Goal: Task Accomplishment & Management: Use online tool/utility

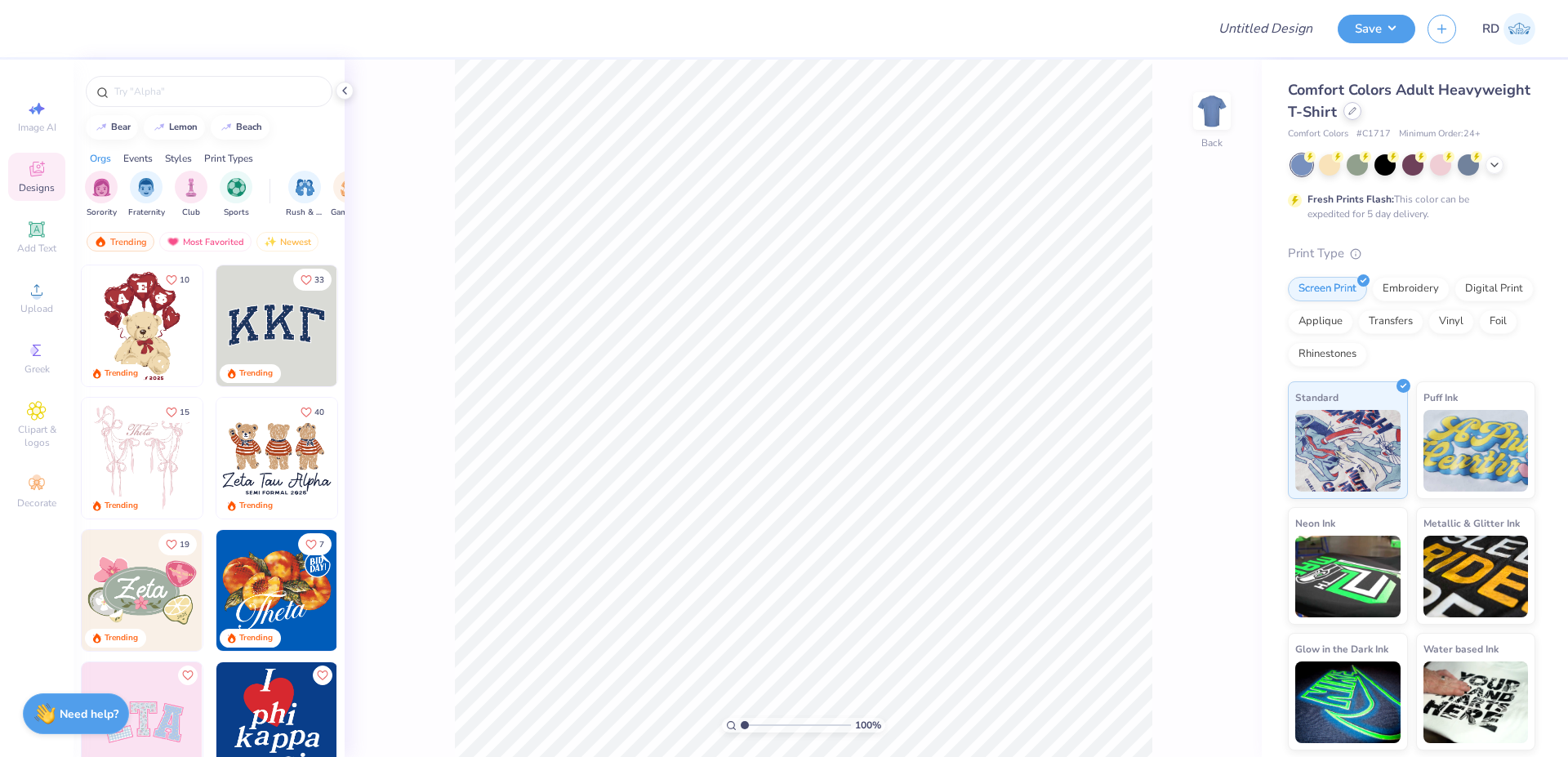
click at [942, 112] on icon at bounding box center [1352, 110] width 8 height 8
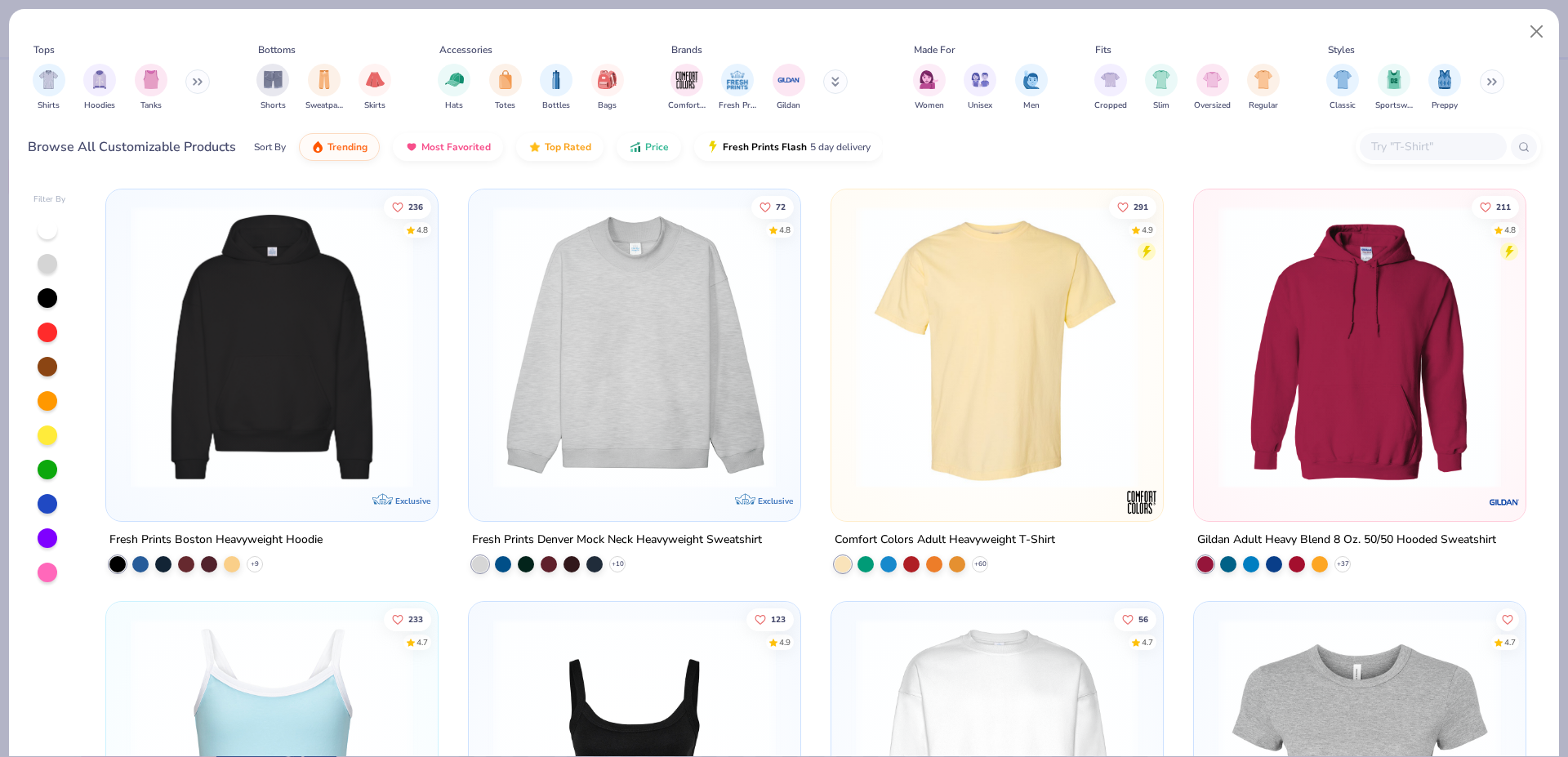
click at [942, 148] on input "text" at bounding box center [1433, 146] width 126 height 19
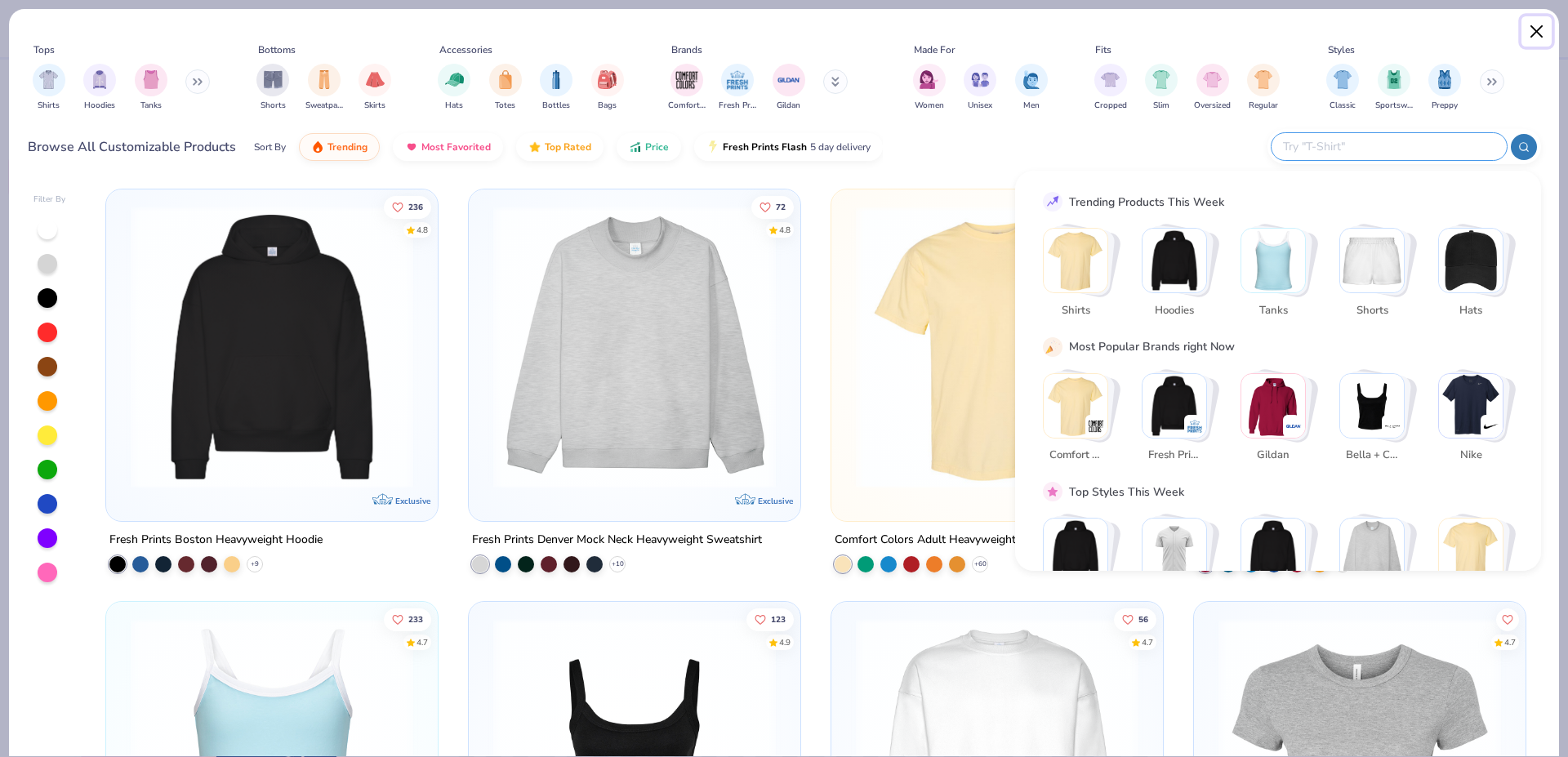
click at [942, 28] on button "Close" at bounding box center [1537, 32] width 31 height 31
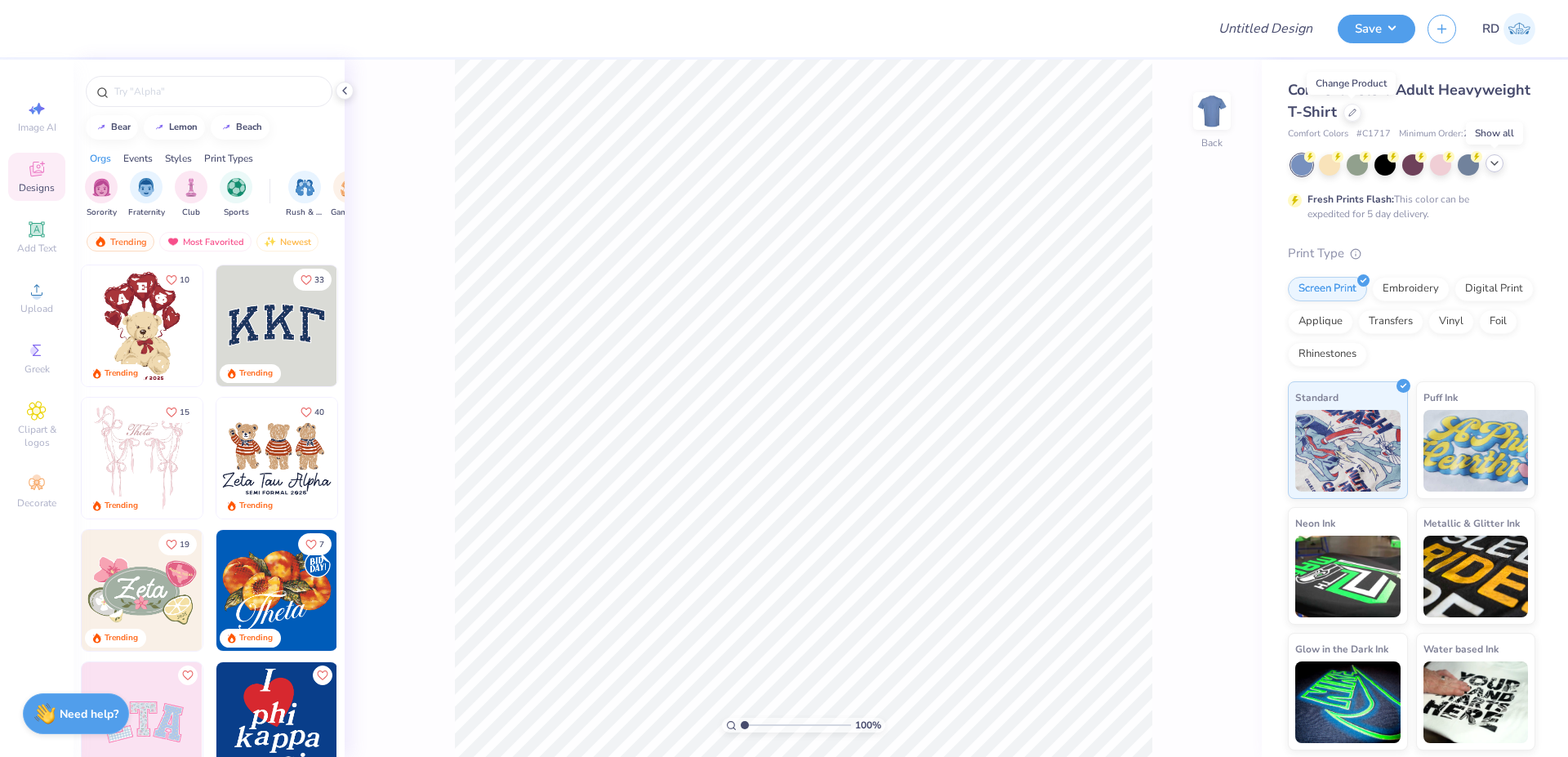
click at [942, 168] on icon at bounding box center [1494, 163] width 13 height 13
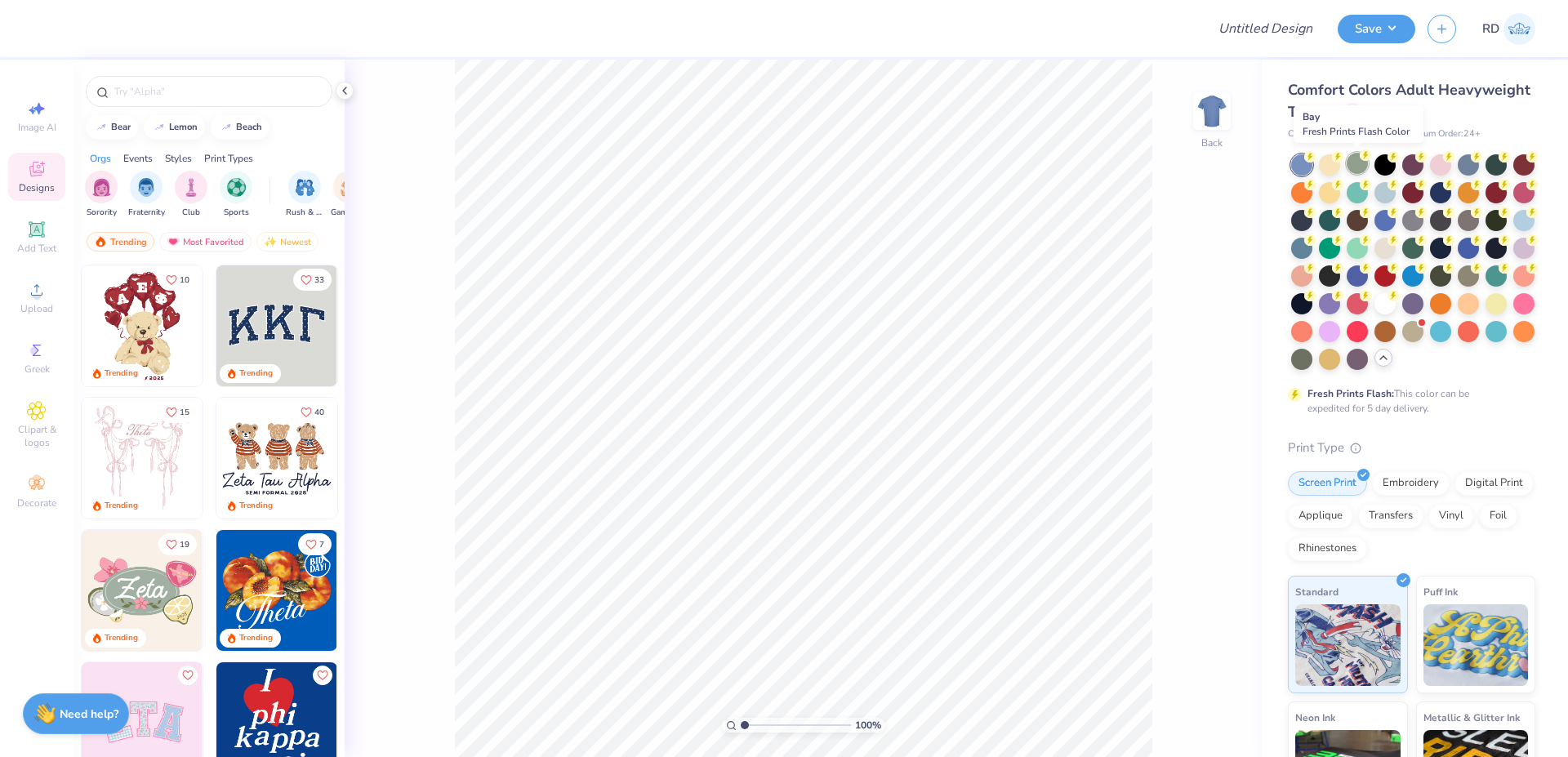
click at [942, 164] on div at bounding box center [1357, 162] width 21 height 21
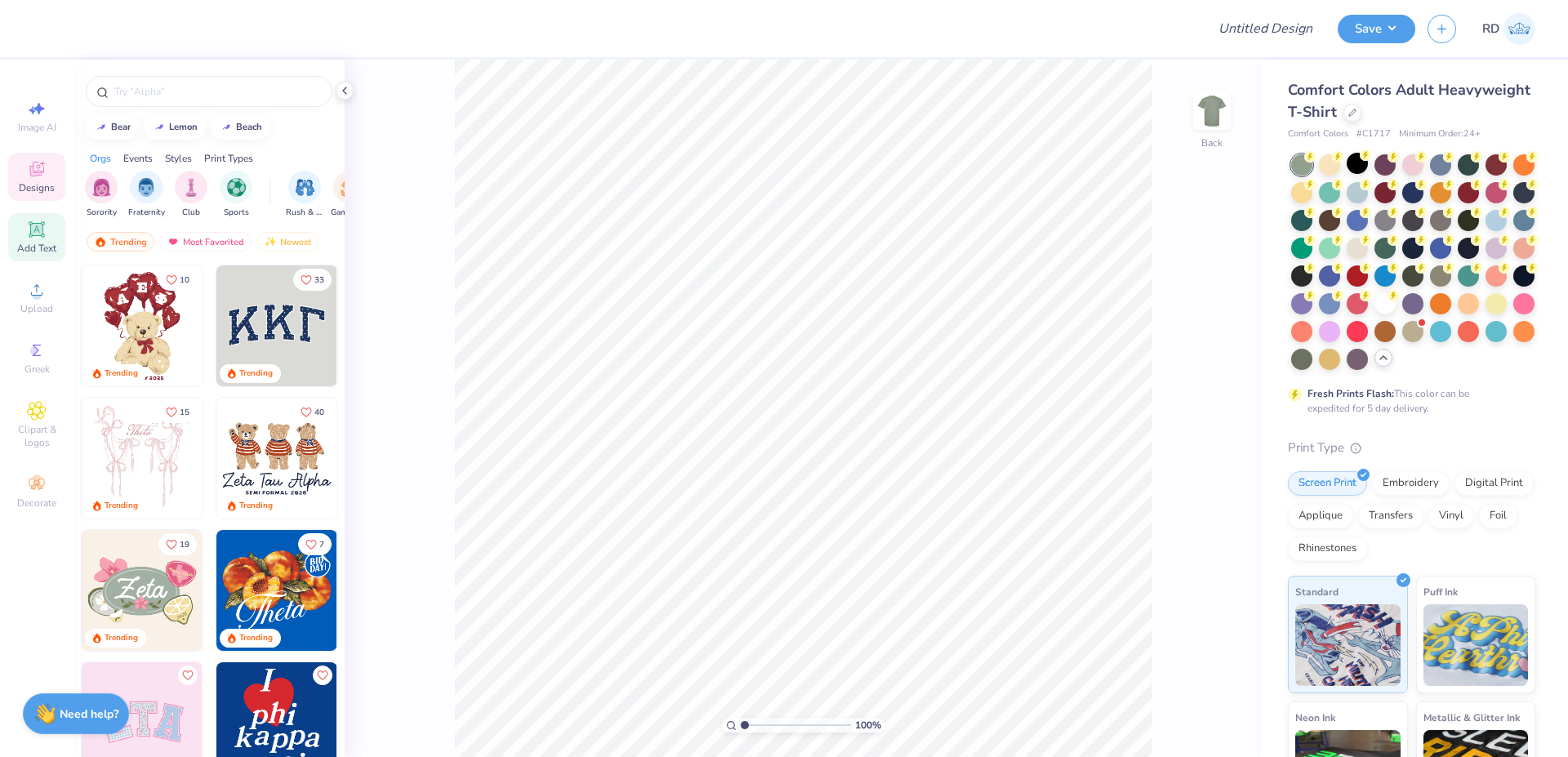
click at [40, 227] on icon at bounding box center [36, 228] width 12 height 12
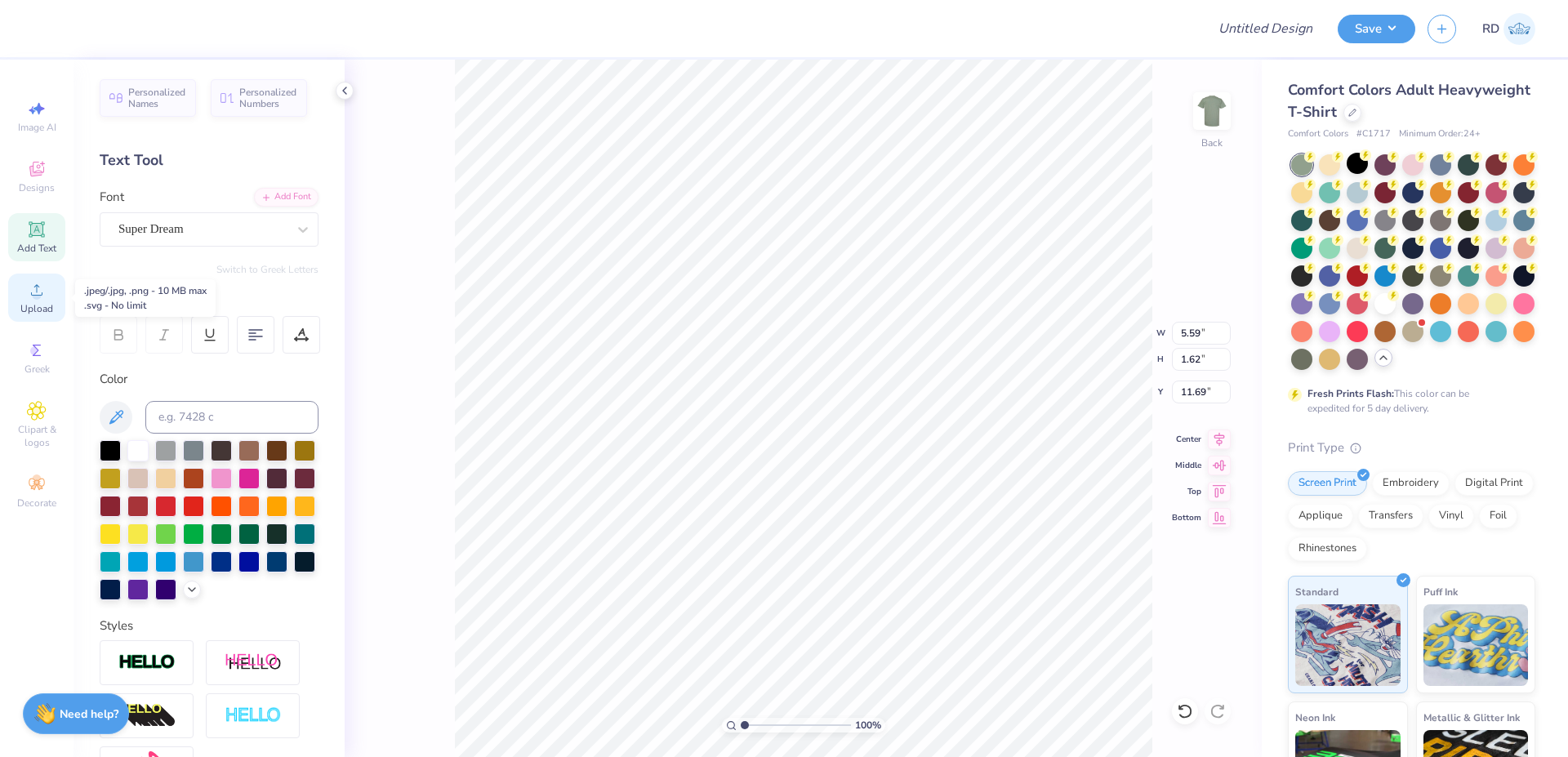
click at [37, 301] on div "Upload" at bounding box center [36, 297] width 57 height 48
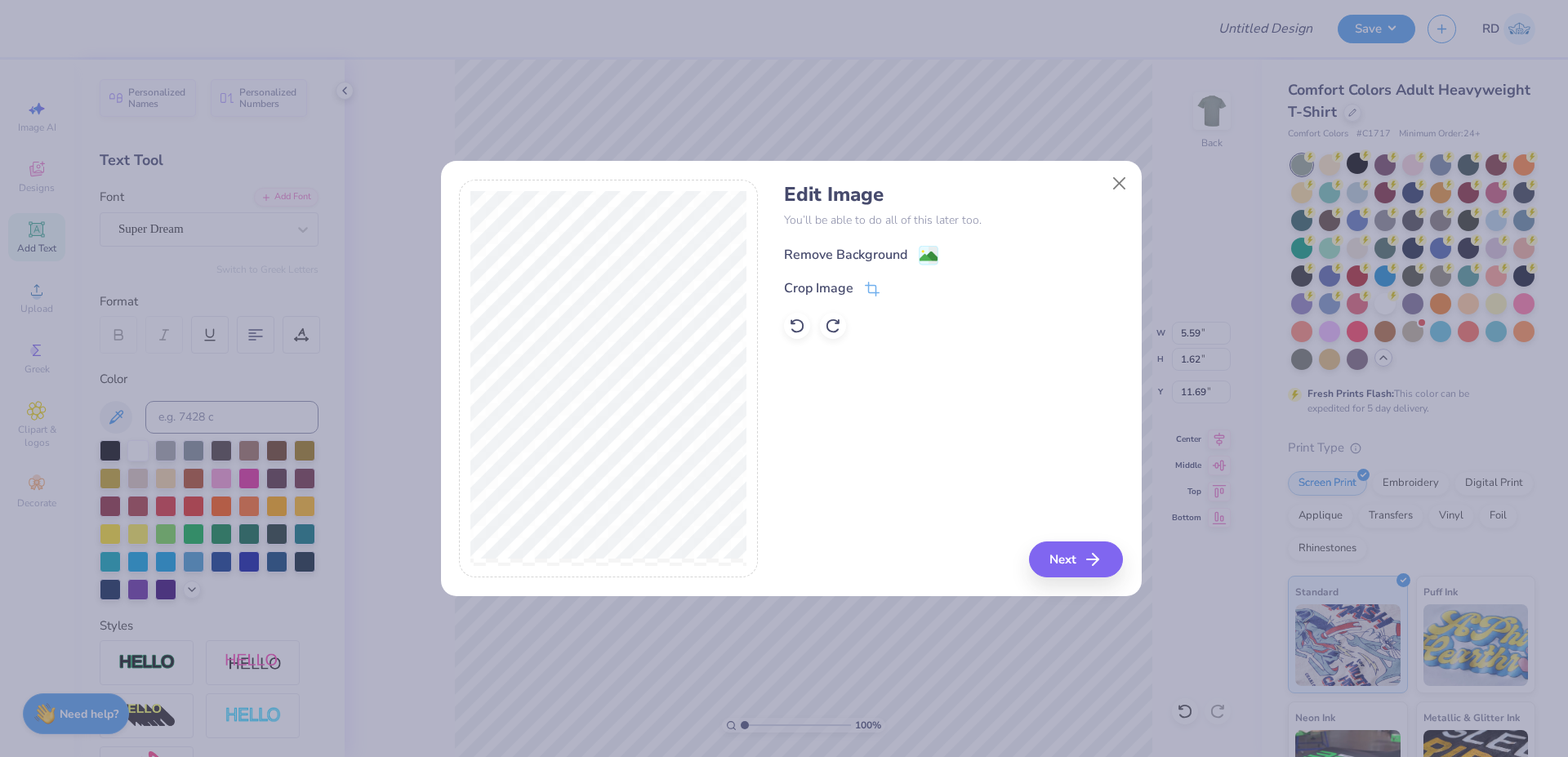
click at [856, 256] on div "Remove Background" at bounding box center [846, 254] width 123 height 19
click at [942, 188] on button "Close" at bounding box center [1119, 183] width 31 height 31
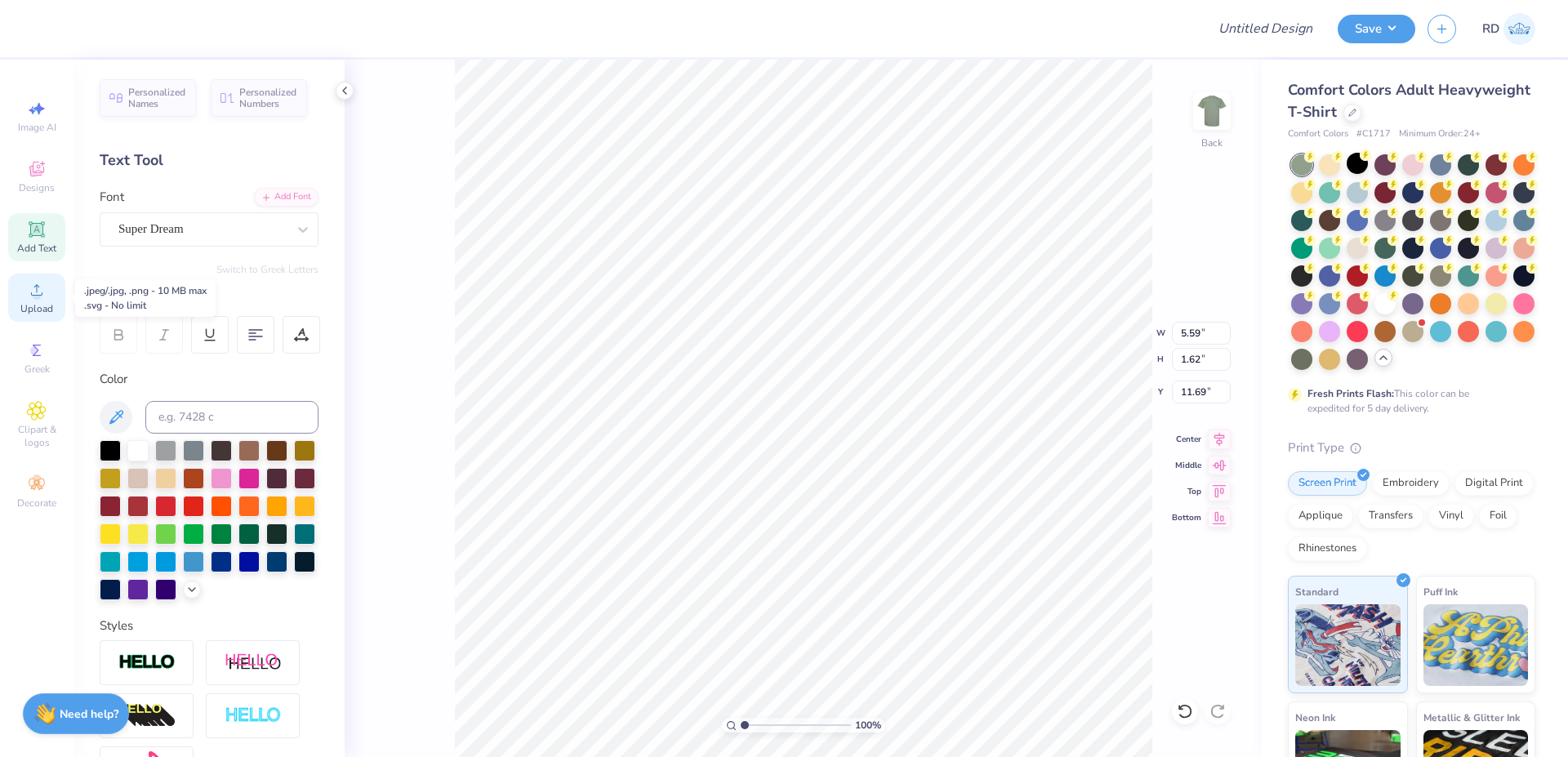
click at [46, 287] on icon at bounding box center [36, 289] width 19 height 19
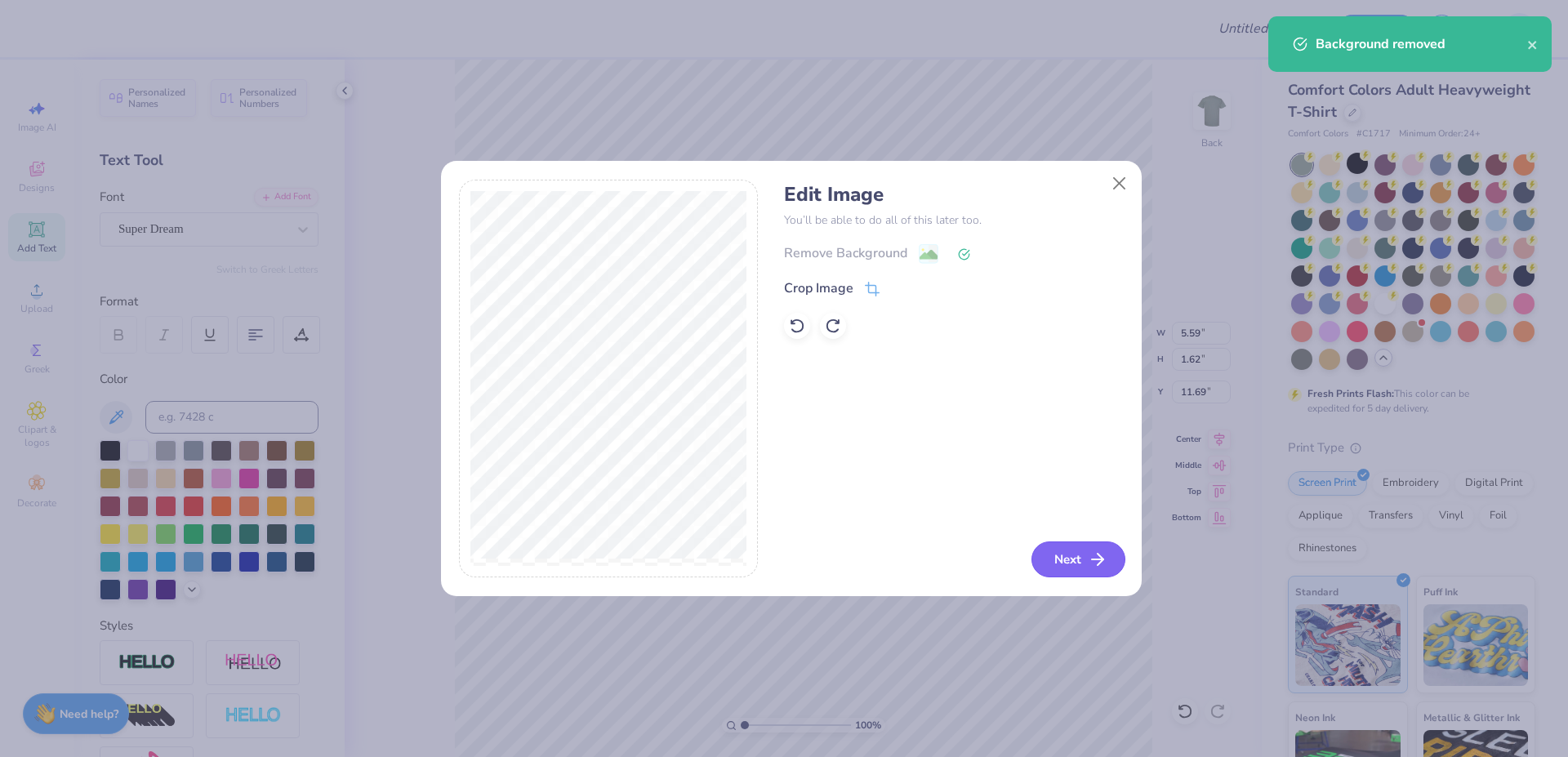
click at [942, 563] on button "Next" at bounding box center [1078, 559] width 94 height 36
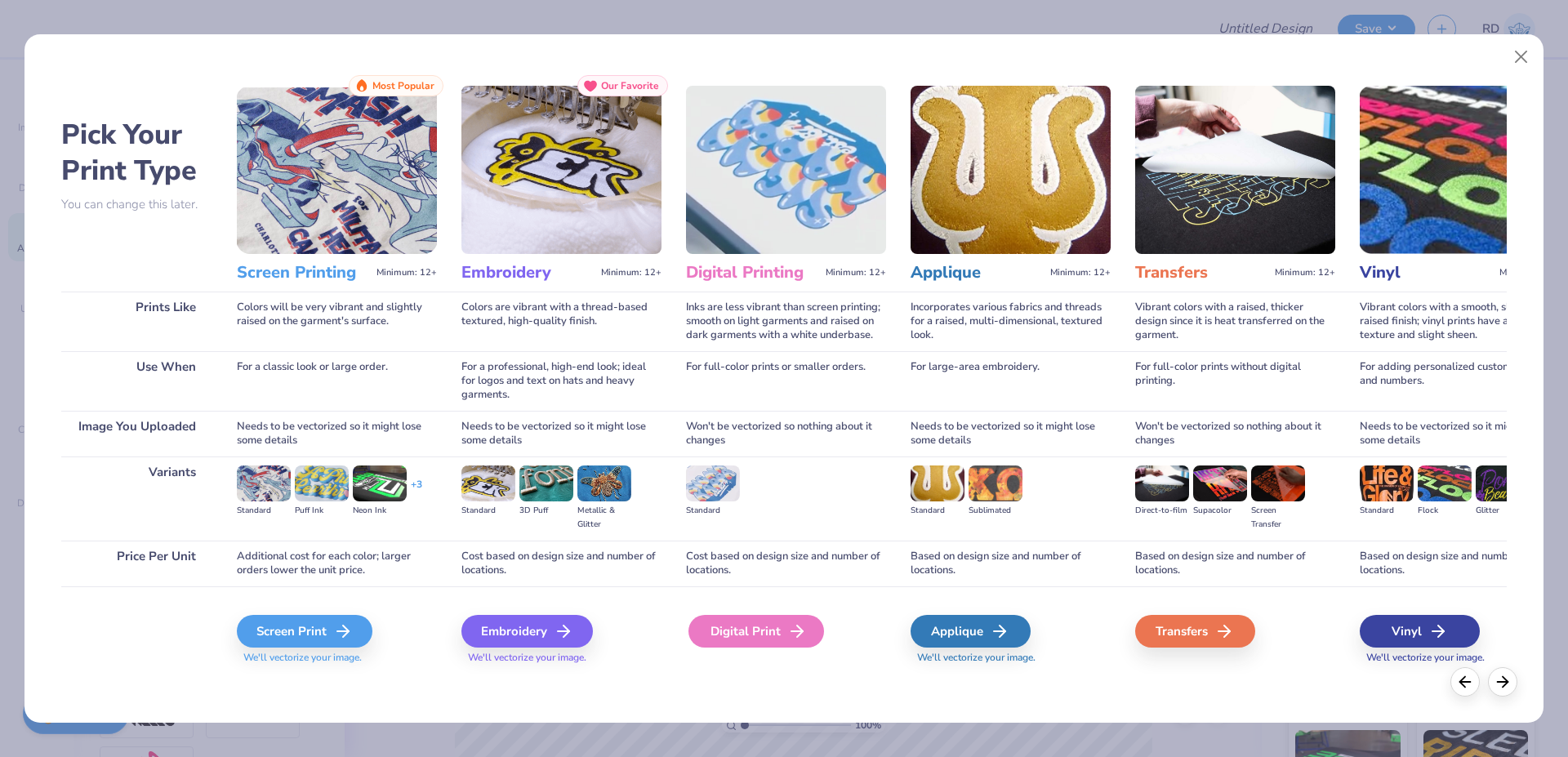
click at [763, 576] on div "Digital Print" at bounding box center [756, 631] width 136 height 33
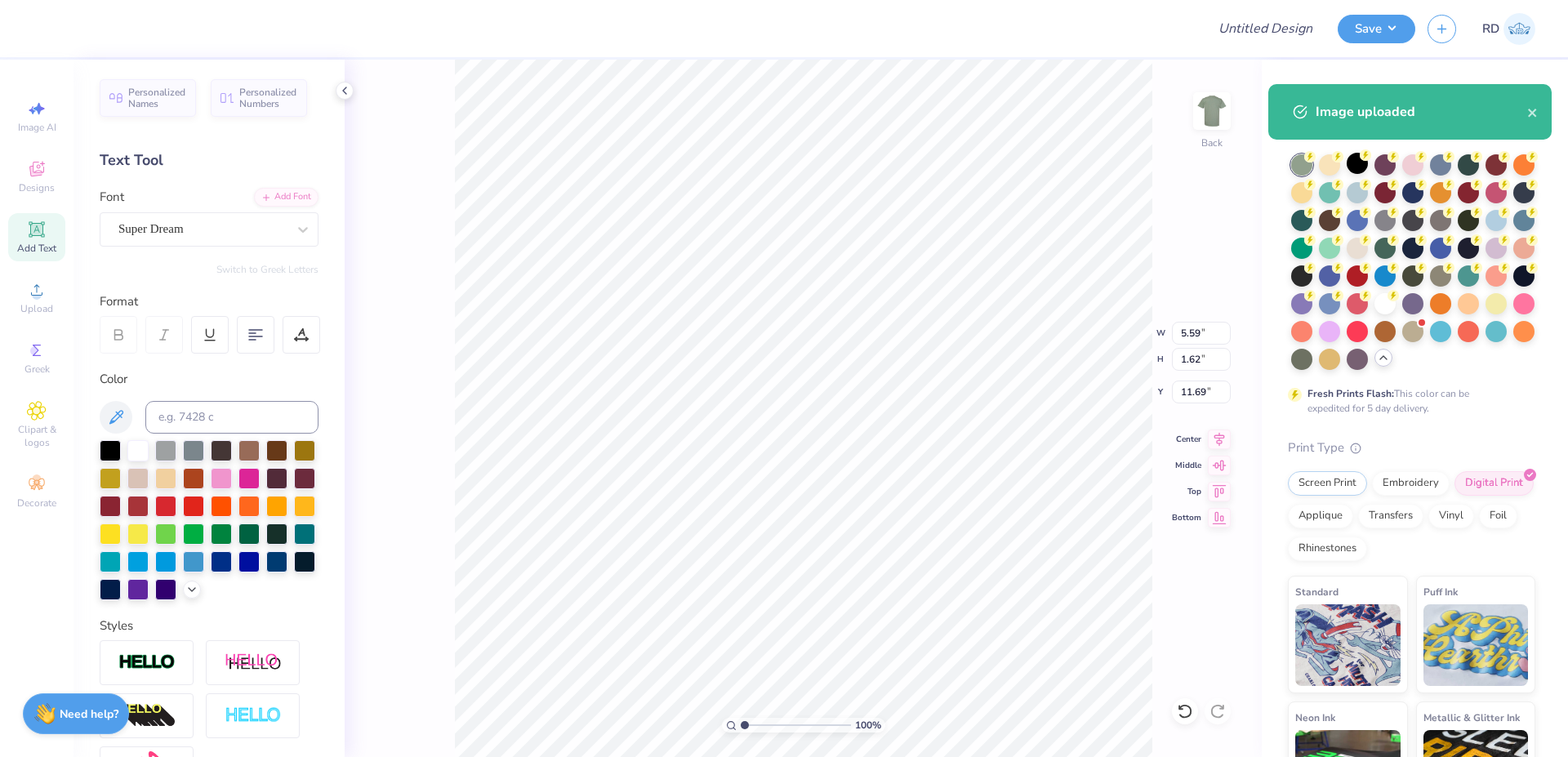
type input "14.17"
type input "9.93"
type input "7.54"
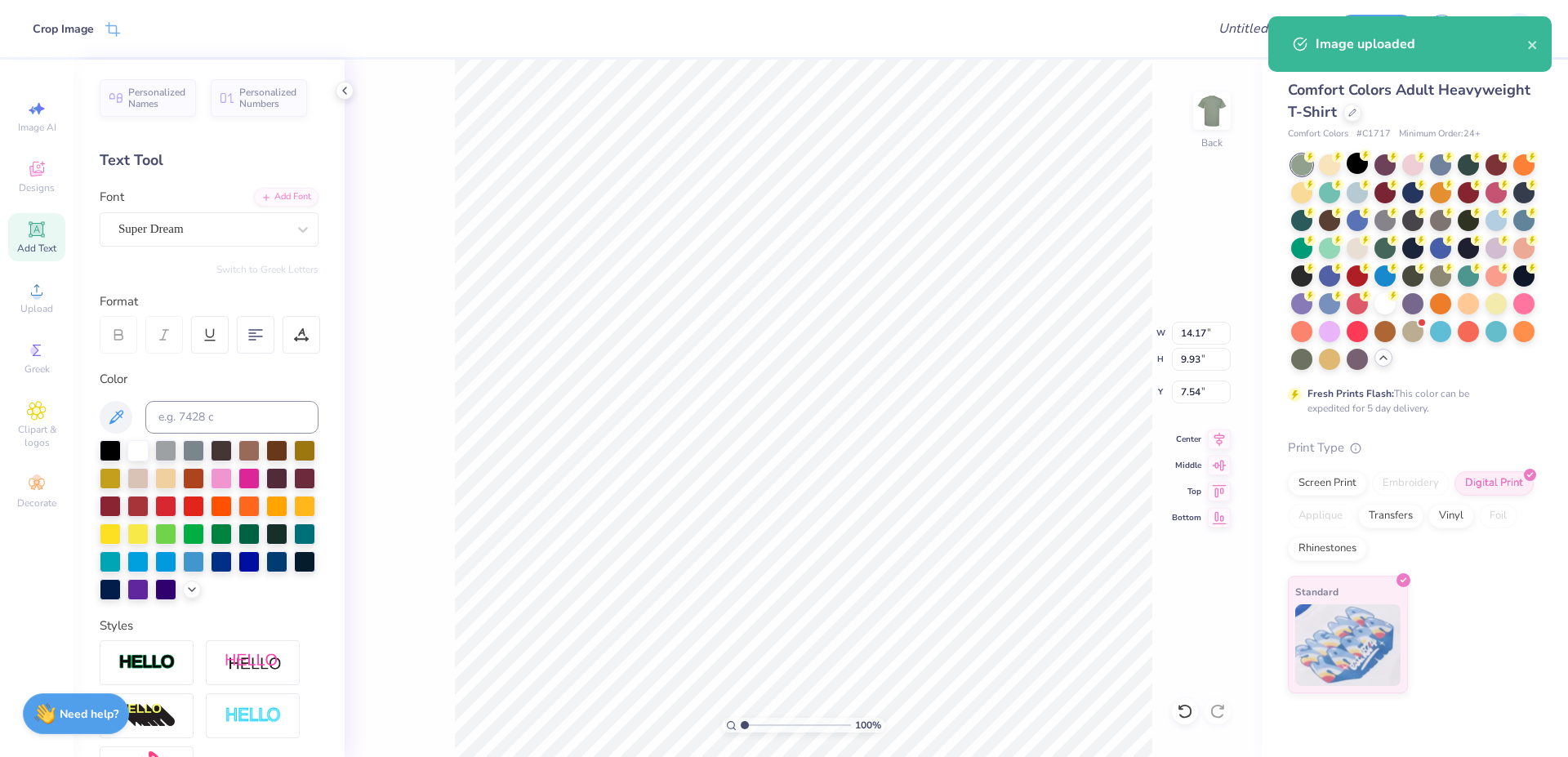
type input "9.23"
type input "6.46"
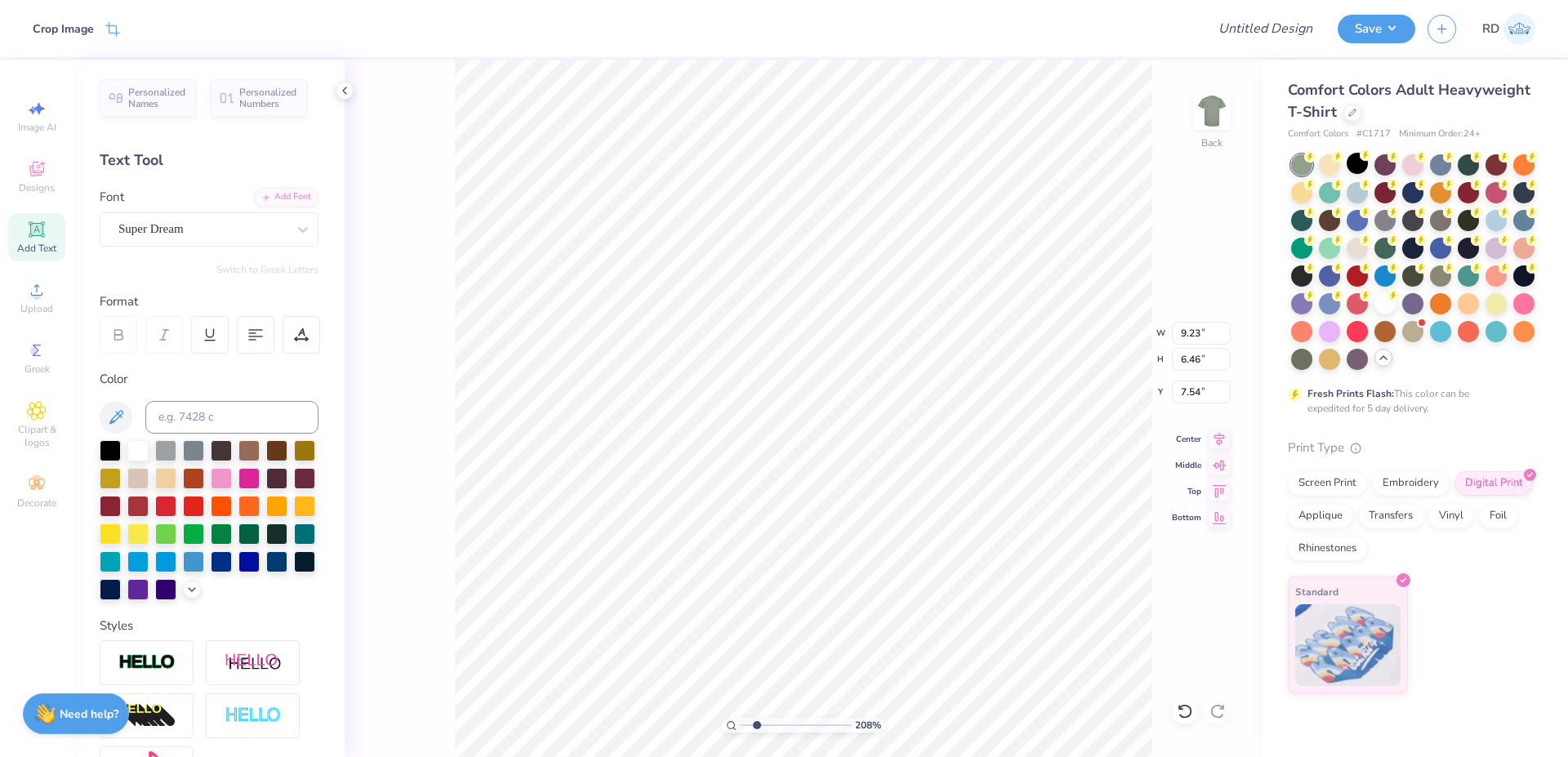
drag, startPoint x: 774, startPoint y: 730, endPoint x: 756, endPoint y: 738, distance: 19.7
type input "2.08"
click at [756, 576] on input "range" at bounding box center [795, 725] width 110 height 15
type input "5.46"
type input "5.59"
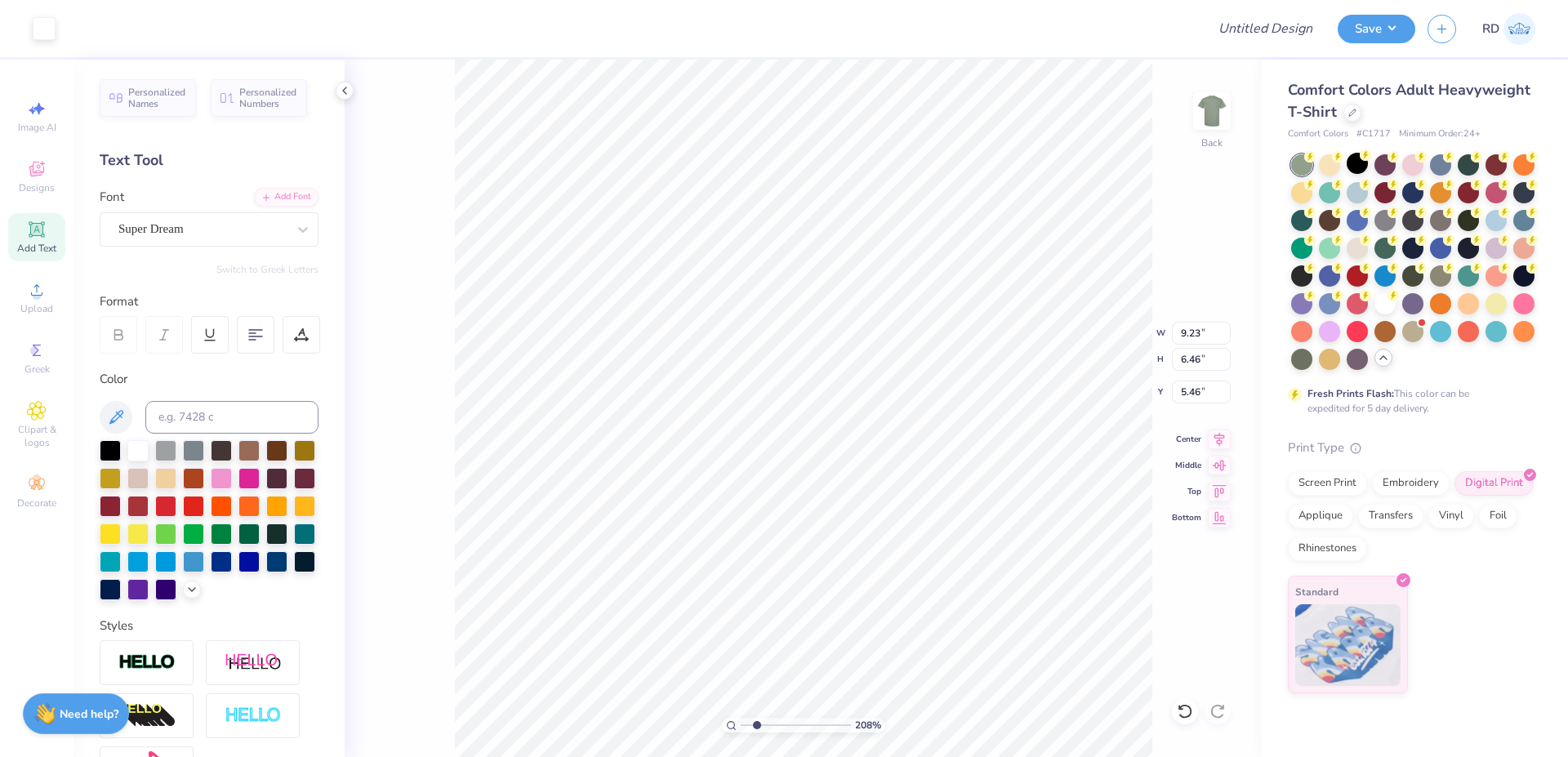
type input "1.62"
type input "12.96"
type textarea "DELTA CHI"
click at [282, 194] on div "Add Font" at bounding box center [286, 195] width 65 height 19
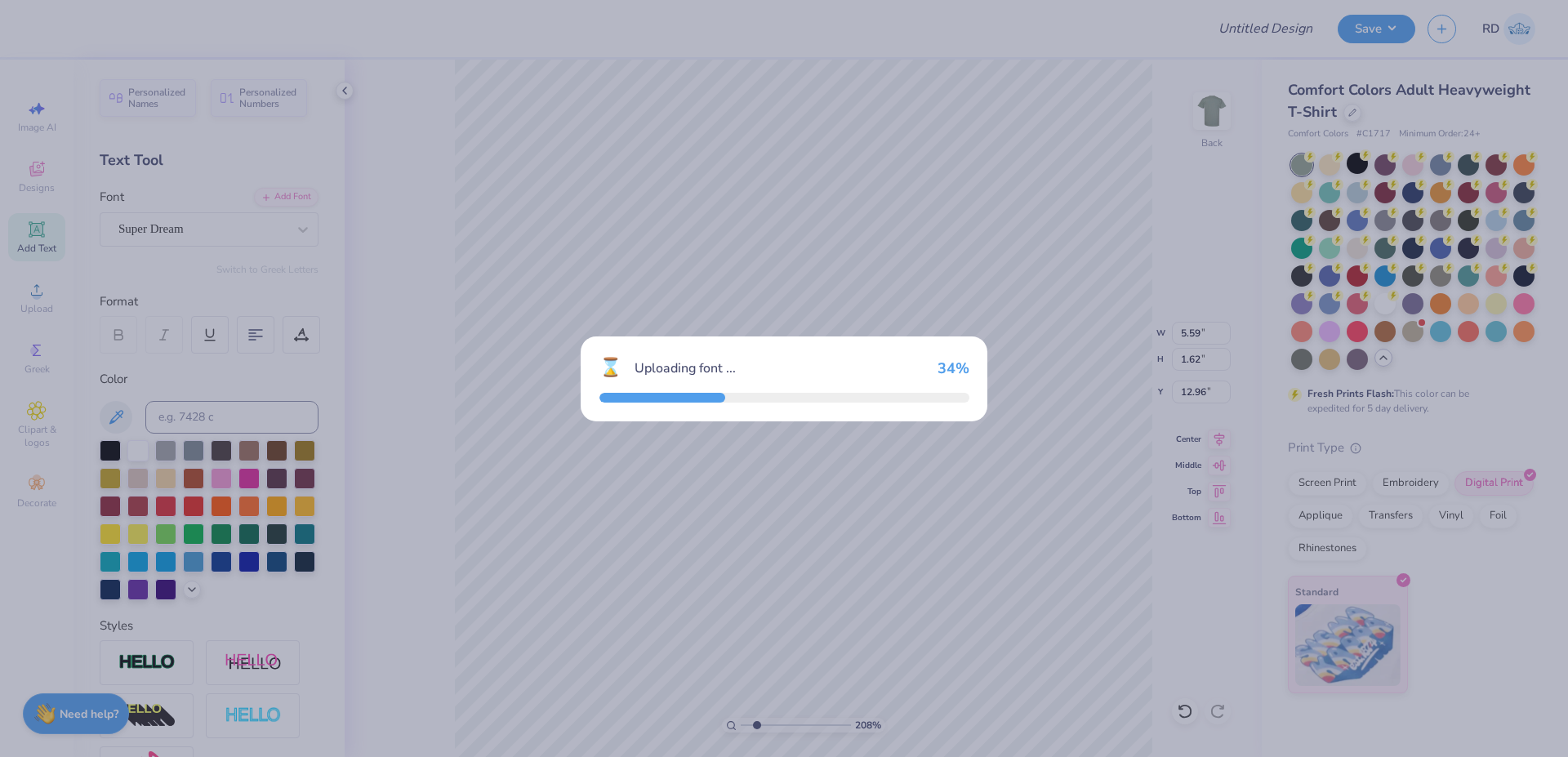
type input "10.58"
type input "1.63"
type input "12.95"
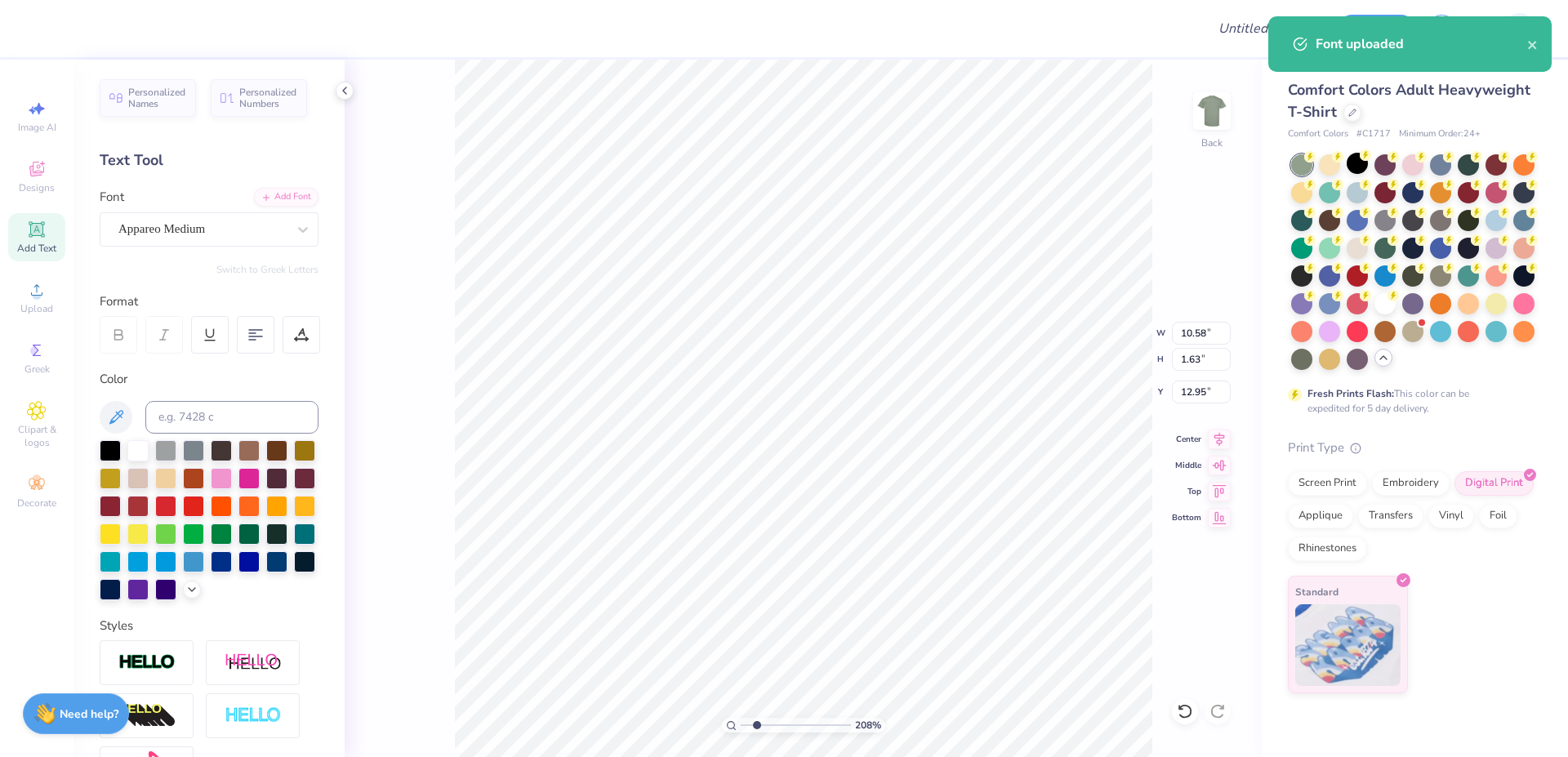
type input "12.75"
type input "1.67"
type input "12.93"
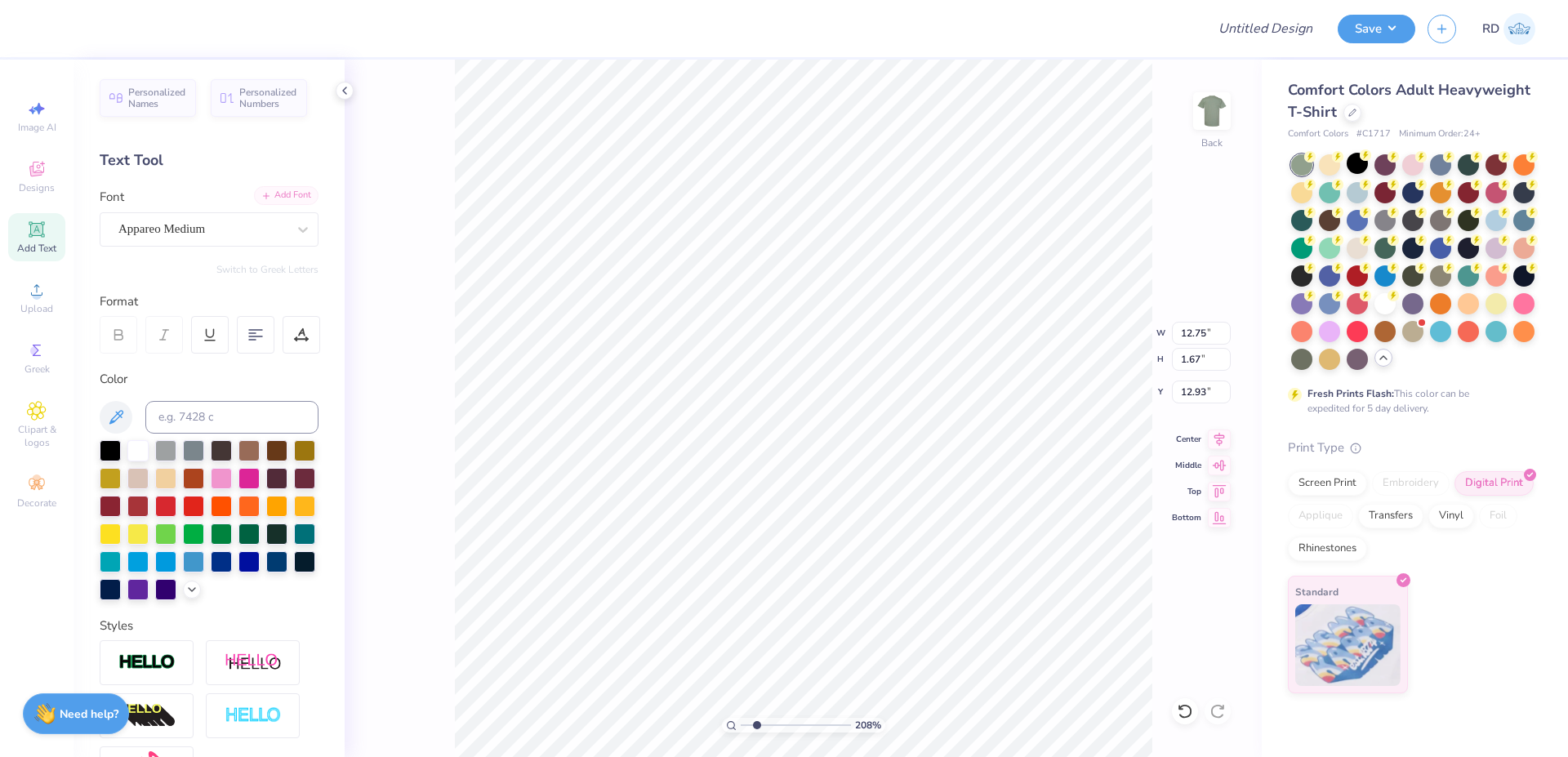
click at [277, 195] on div "Add Font" at bounding box center [286, 195] width 65 height 19
click at [34, 293] on circle at bounding box center [36, 296] width 9 height 9
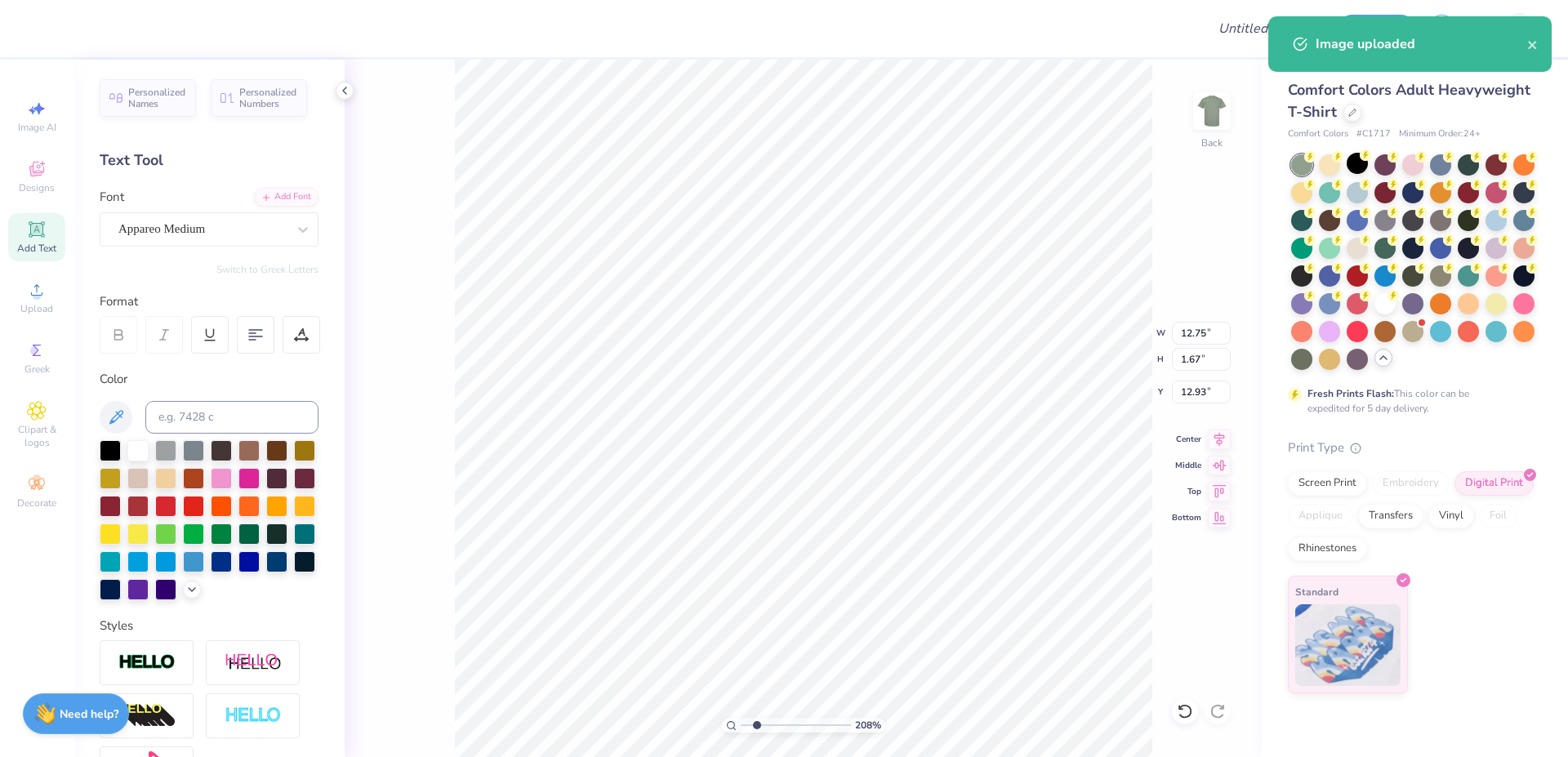
type input "9.74"
type input "1.28"
type input "11.86"
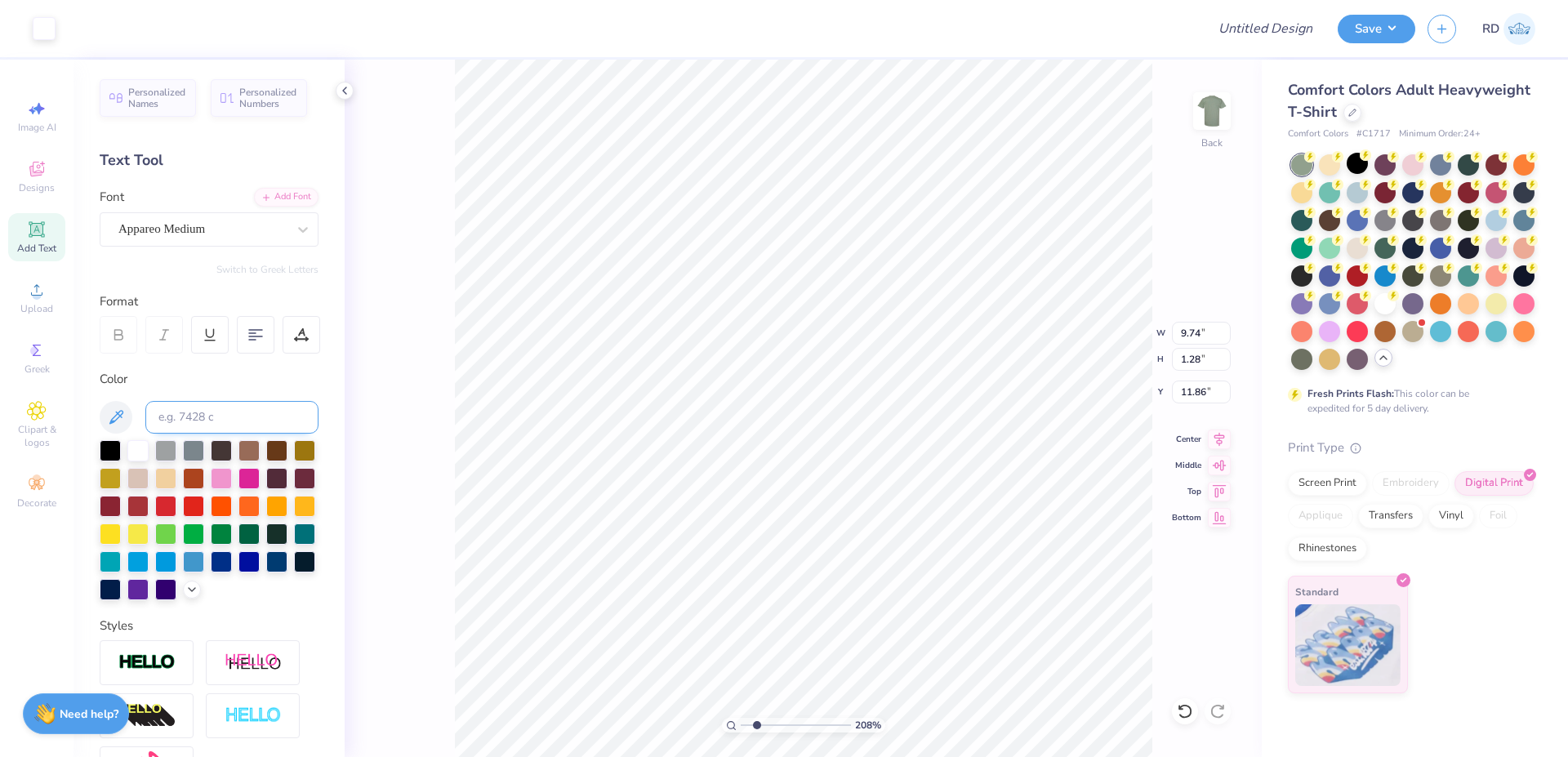
type input "12.75"
type input "1.67"
type input "12.93"
click at [215, 413] on input at bounding box center [232, 418] width 173 height 33
type input "732"
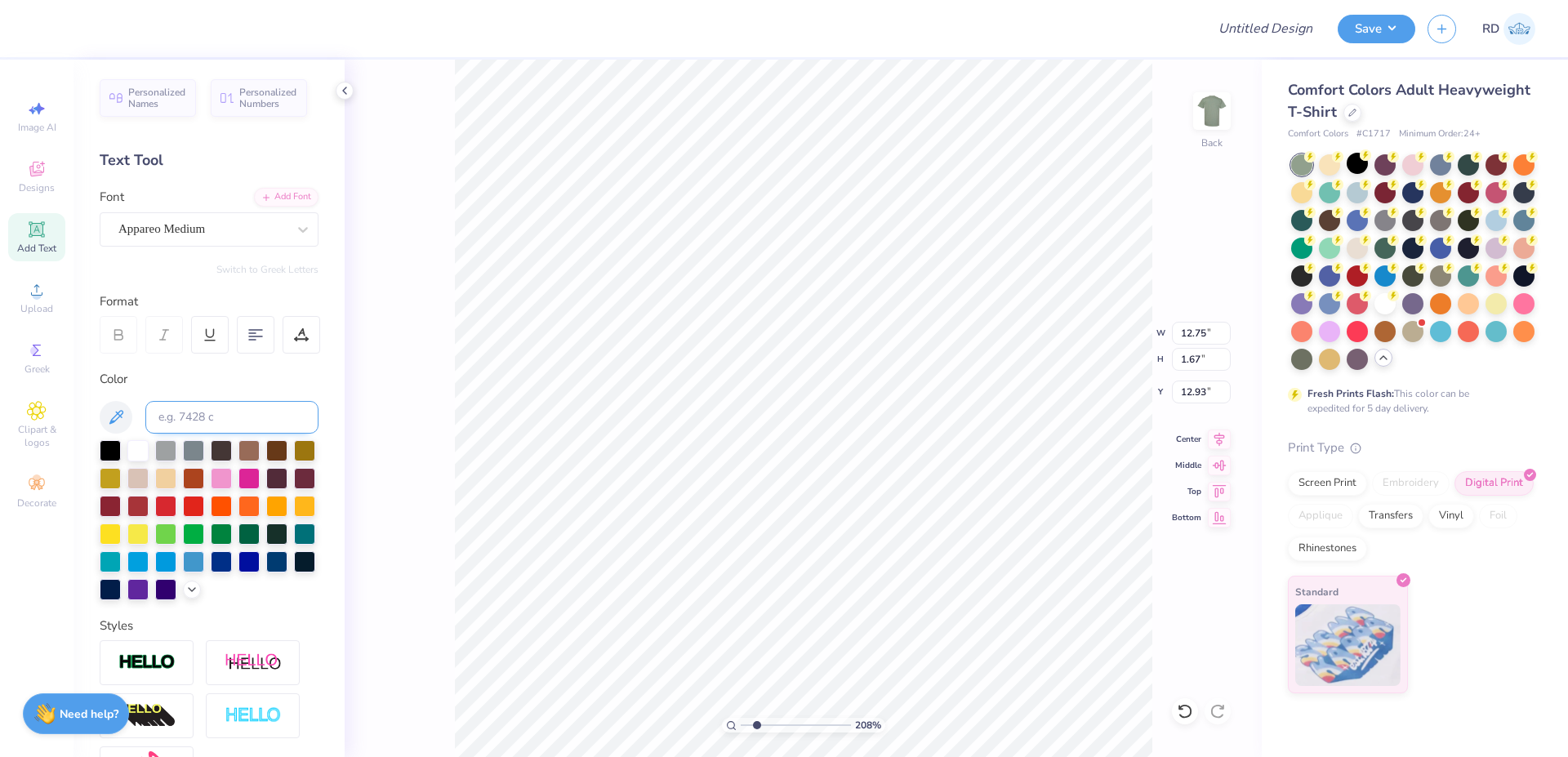
type input "9.74"
type input "1.28"
type input "11.86"
click at [942, 337] on input "12.75" at bounding box center [1201, 333] width 58 height 23
paste input "4.44"
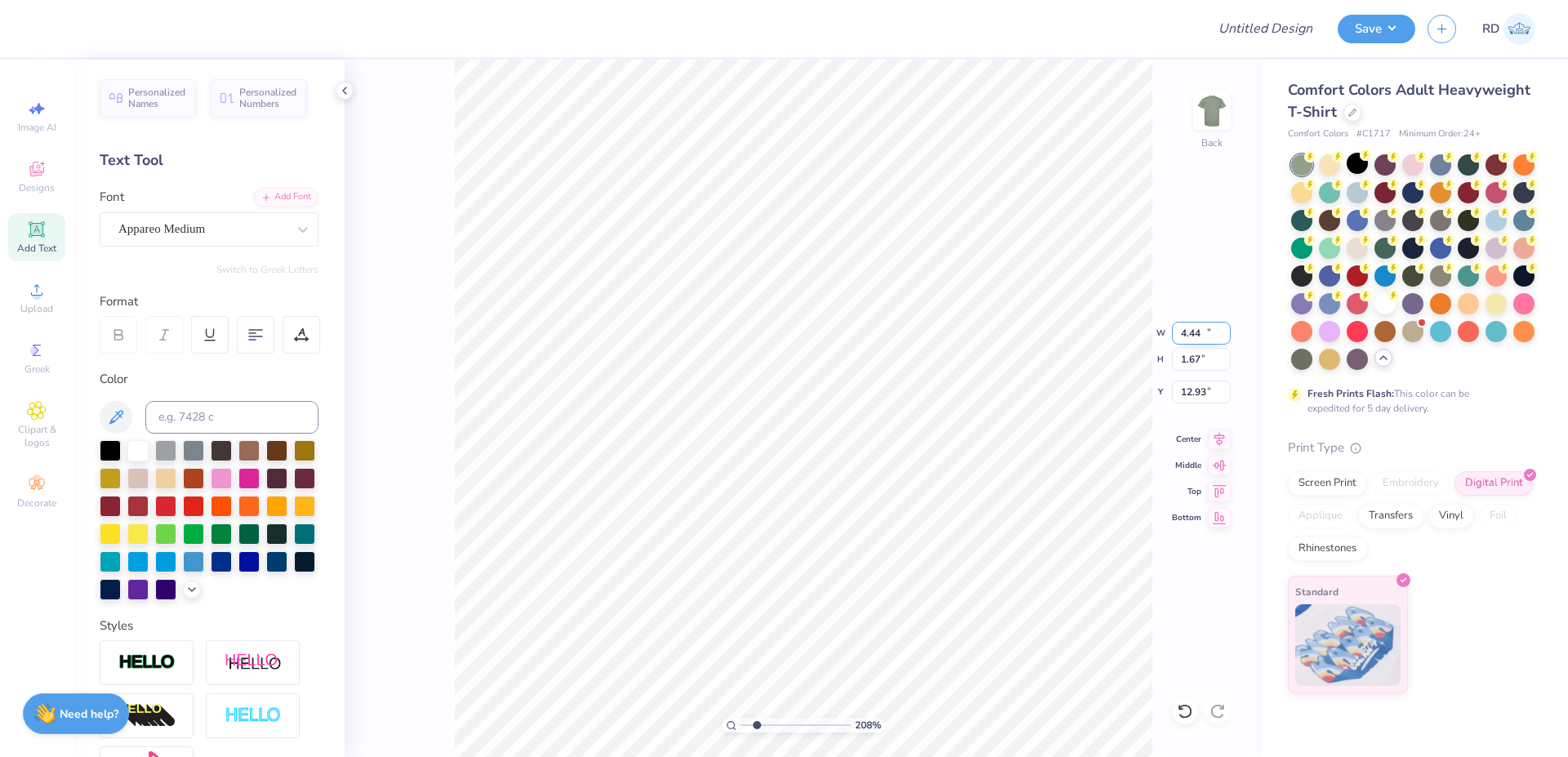
type input "4.44"
type input "0.58"
type input "13.48"
click at [942, 334] on input "4.44" at bounding box center [1201, 333] width 58 height 23
type input "10.00"
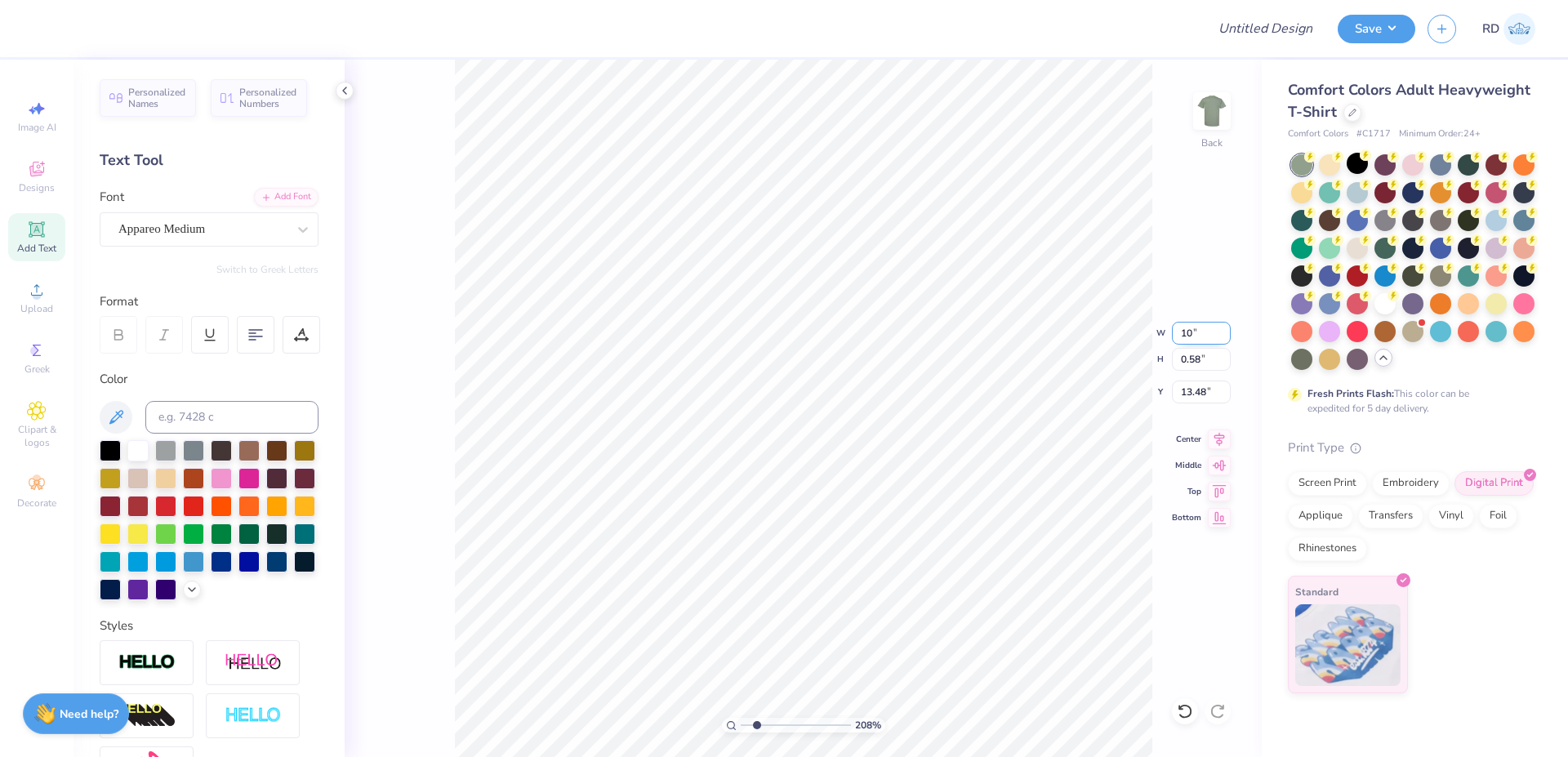
type input "1.31"
type input "4.70"
click at [942, 439] on icon at bounding box center [1220, 436] width 11 height 14
click at [942, 335] on input "10.00" at bounding box center [1201, 333] width 58 height 23
type input "9.23"
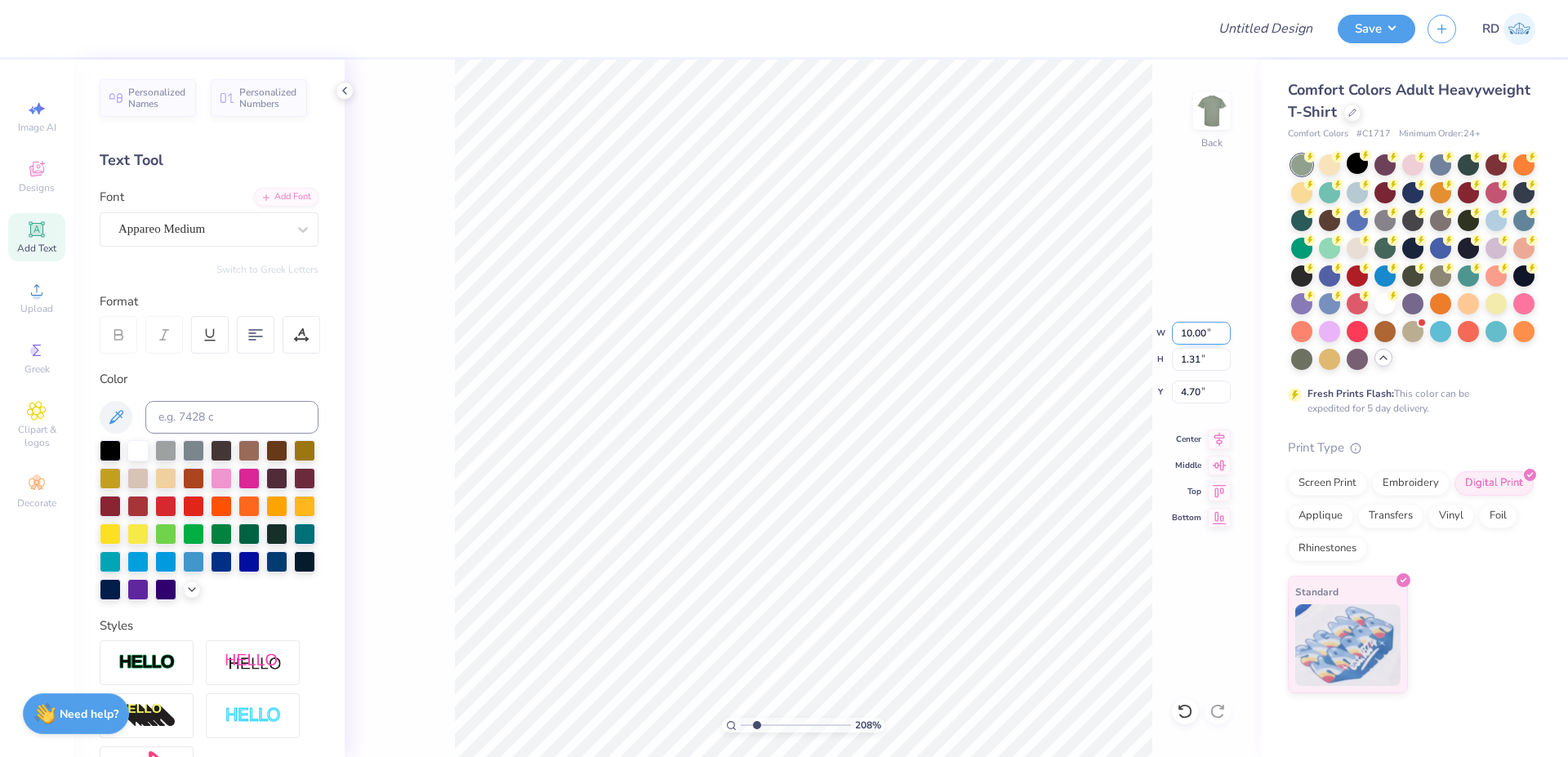
type input "6.46"
type input "5.46"
click at [942, 330] on input "9.23" at bounding box center [1201, 333] width 58 height 23
paste input "0"
type input "9.20"
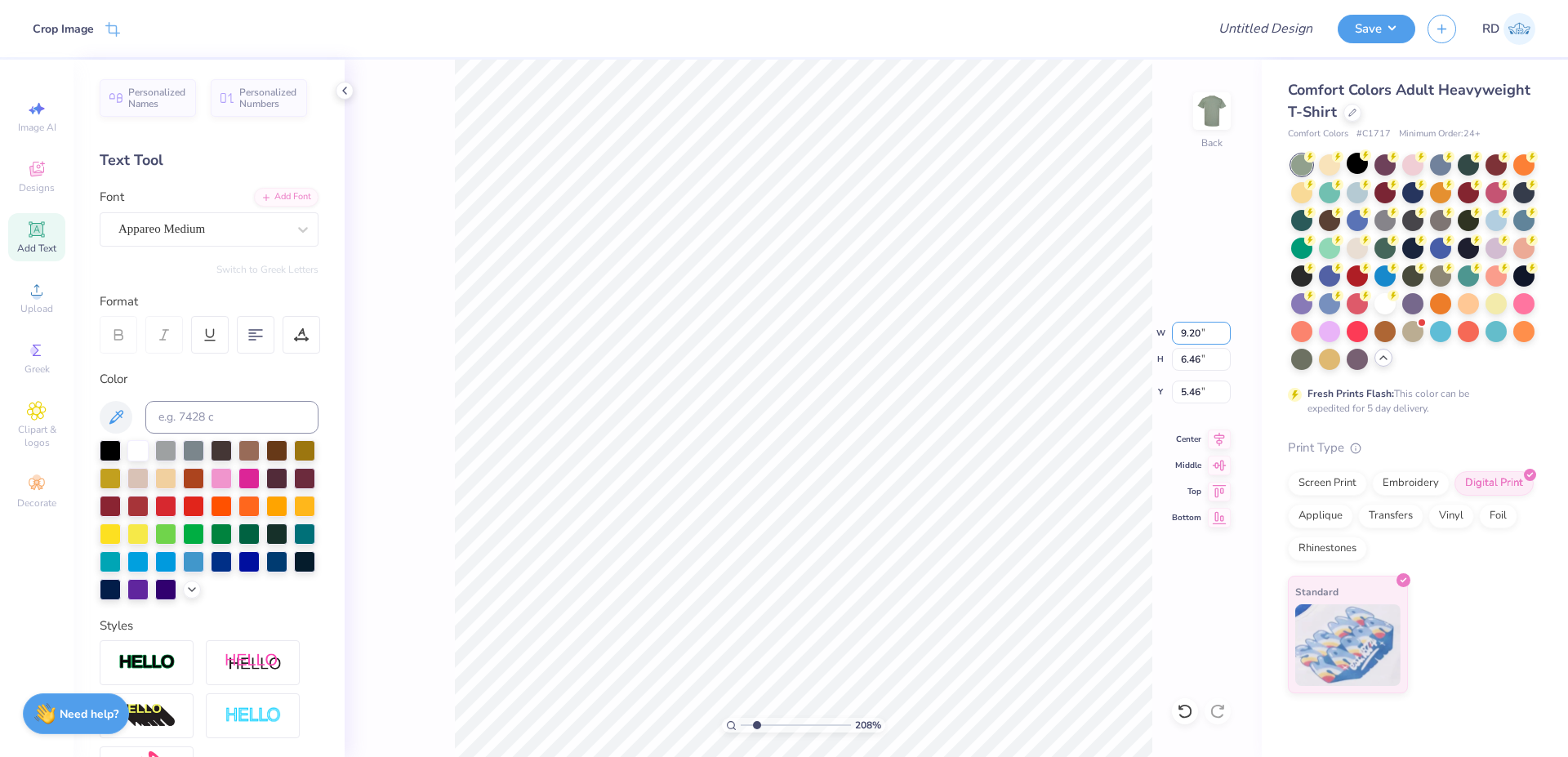
type input "6.45"
type input "5.36"
click at [942, 441] on icon at bounding box center [1219, 436] width 23 height 19
type input "3.05"
click at [767, 576] on input "range" at bounding box center [795, 725] width 110 height 15
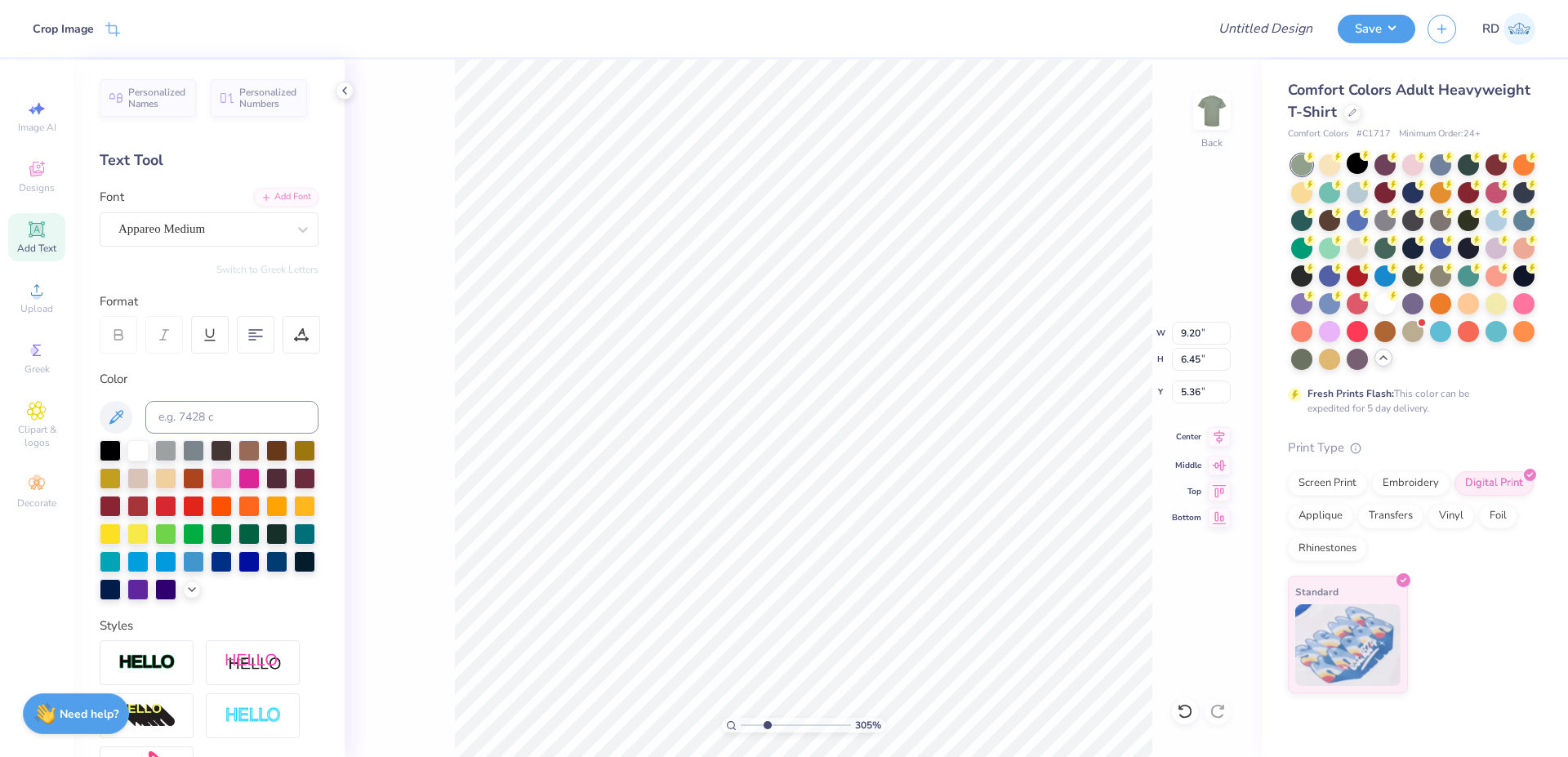
type input "5.25"
click at [942, 435] on icon at bounding box center [1219, 436] width 23 height 19
type input "10.00"
type input "1.31"
click at [876, 330] on li "Duplicate" at bounding box center [873, 337] width 129 height 32
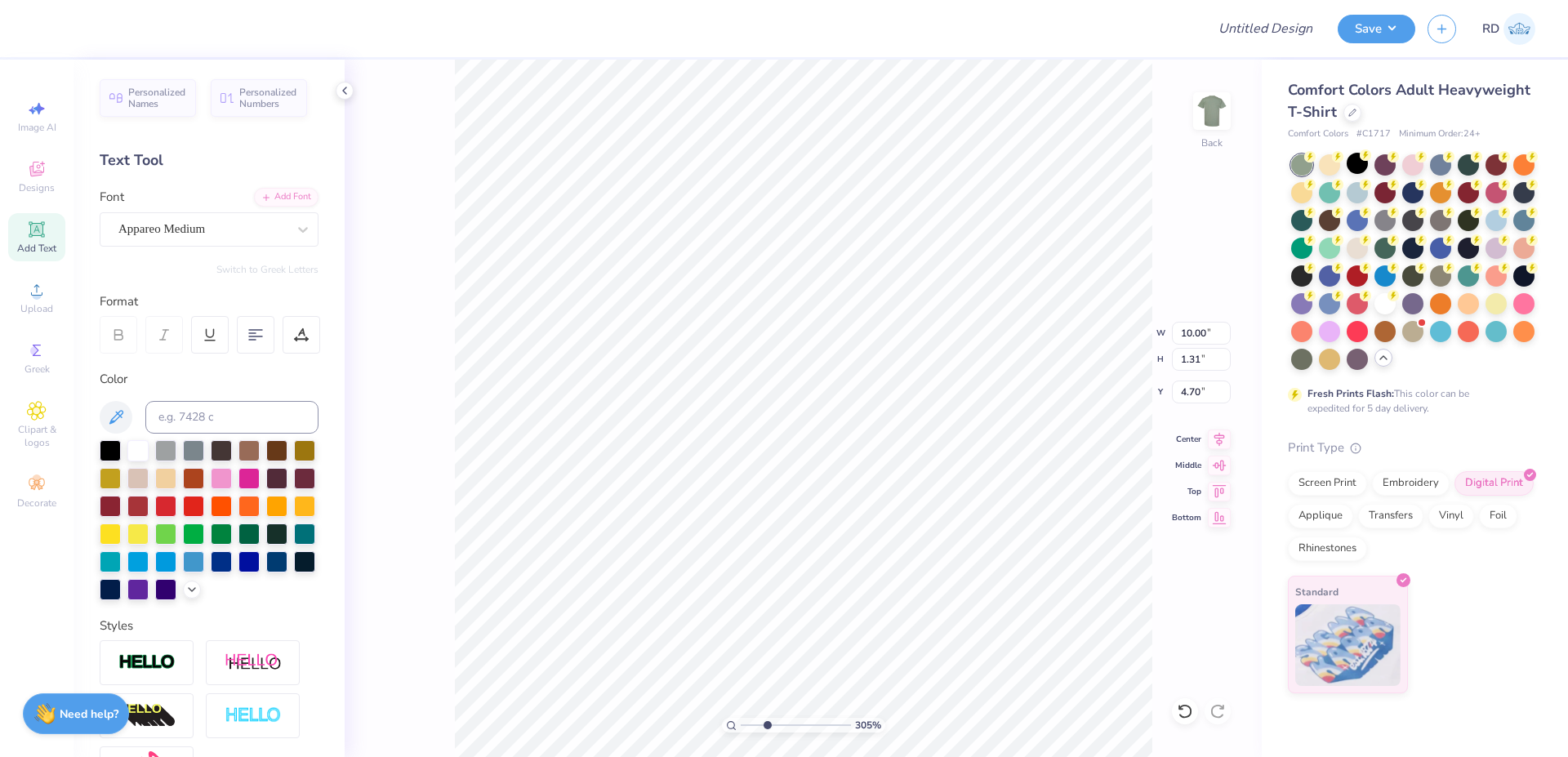
type input "5.70"
type input "10.26"
type input "7.65"
type input "4.70"
type input "1.71"
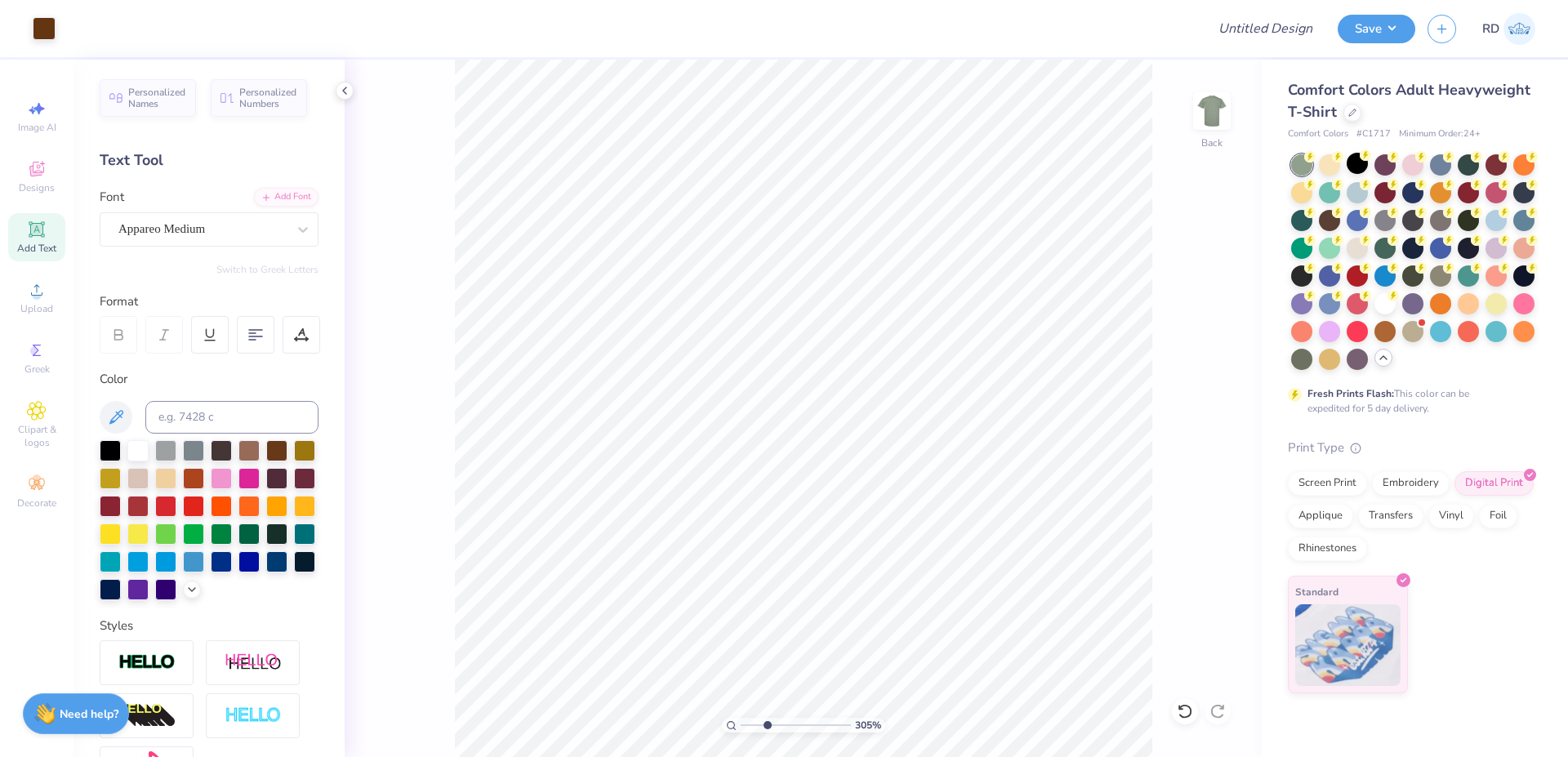
click at [753, 576] on input "range" at bounding box center [795, 725] width 110 height 15
type textarea "RUSH"
click at [942, 336] on input "10.00" at bounding box center [1201, 333] width 58 height 23
type input "4.93"
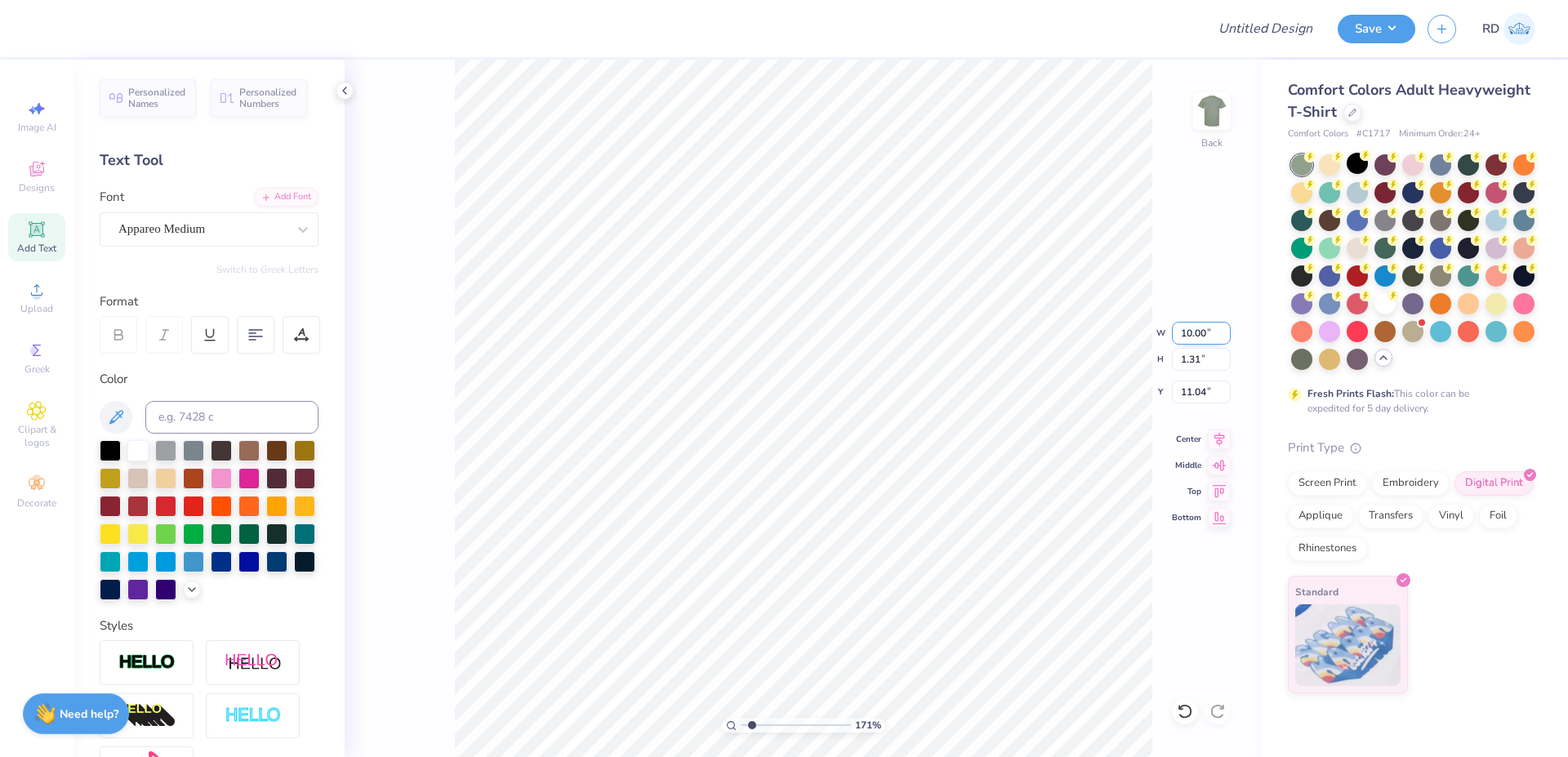
type input "1.30"
type input "11.05"
click at [942, 337] on input "4.93" at bounding box center [1201, 333] width 58 height 23
paste input "2.58"
type input "2.58"
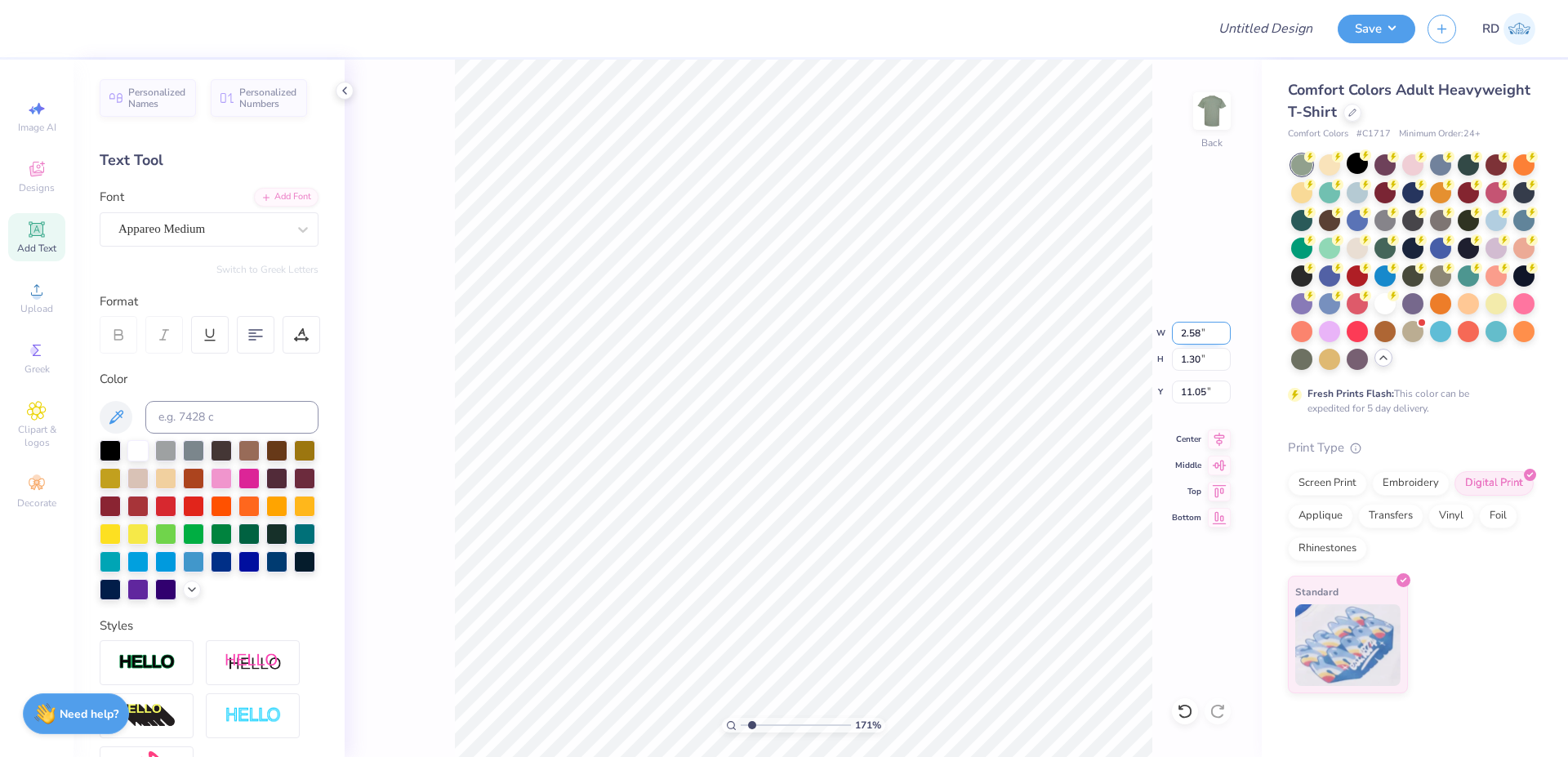
type input "0.68"
type input "11.36"
drag, startPoint x: 772, startPoint y: 728, endPoint x: 782, endPoint y: 730, distance: 10.2
click at [782, 576] on input "range" at bounding box center [795, 725] width 110 height 15
type input "4.39"
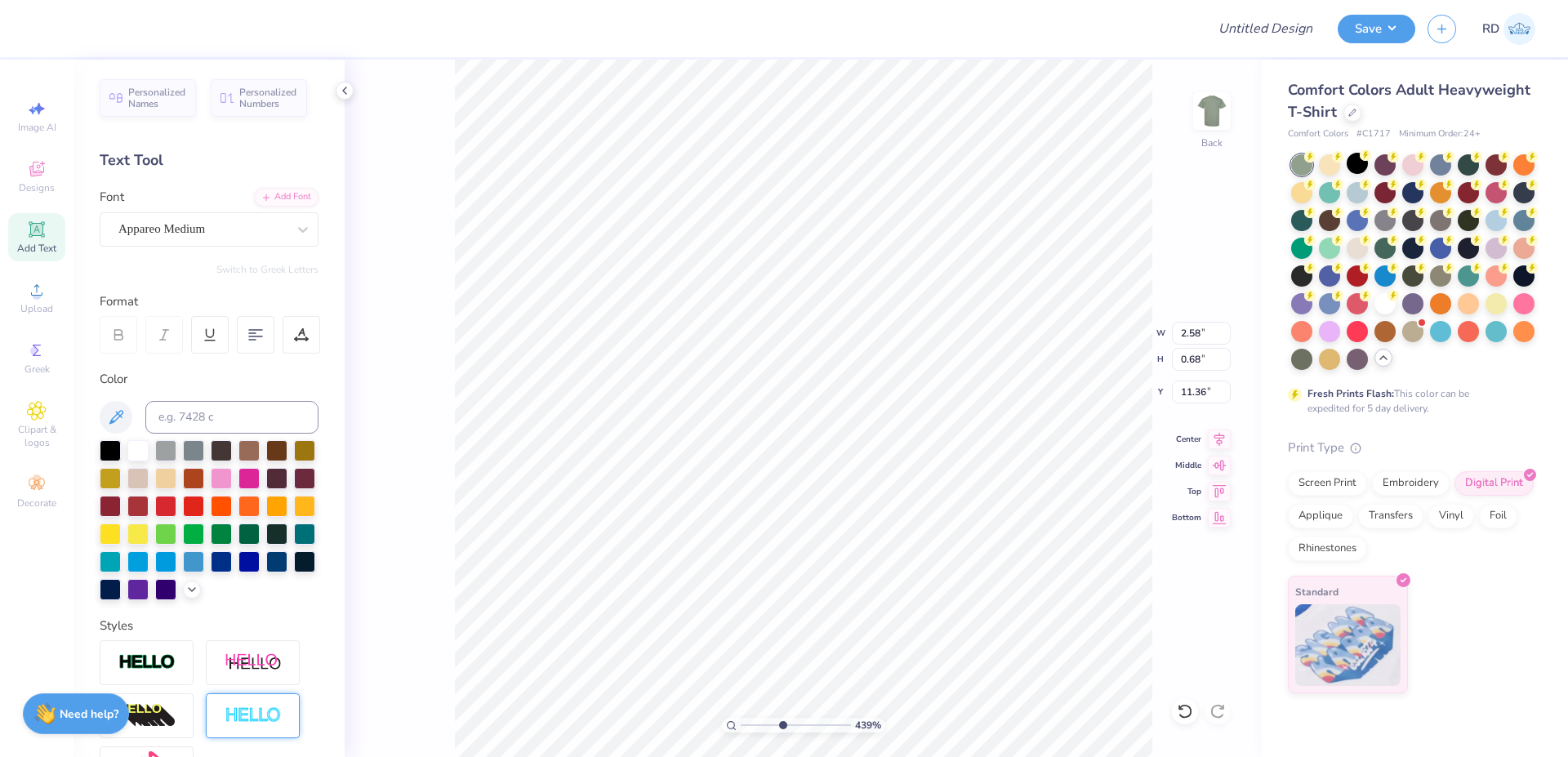
type input "10.47"
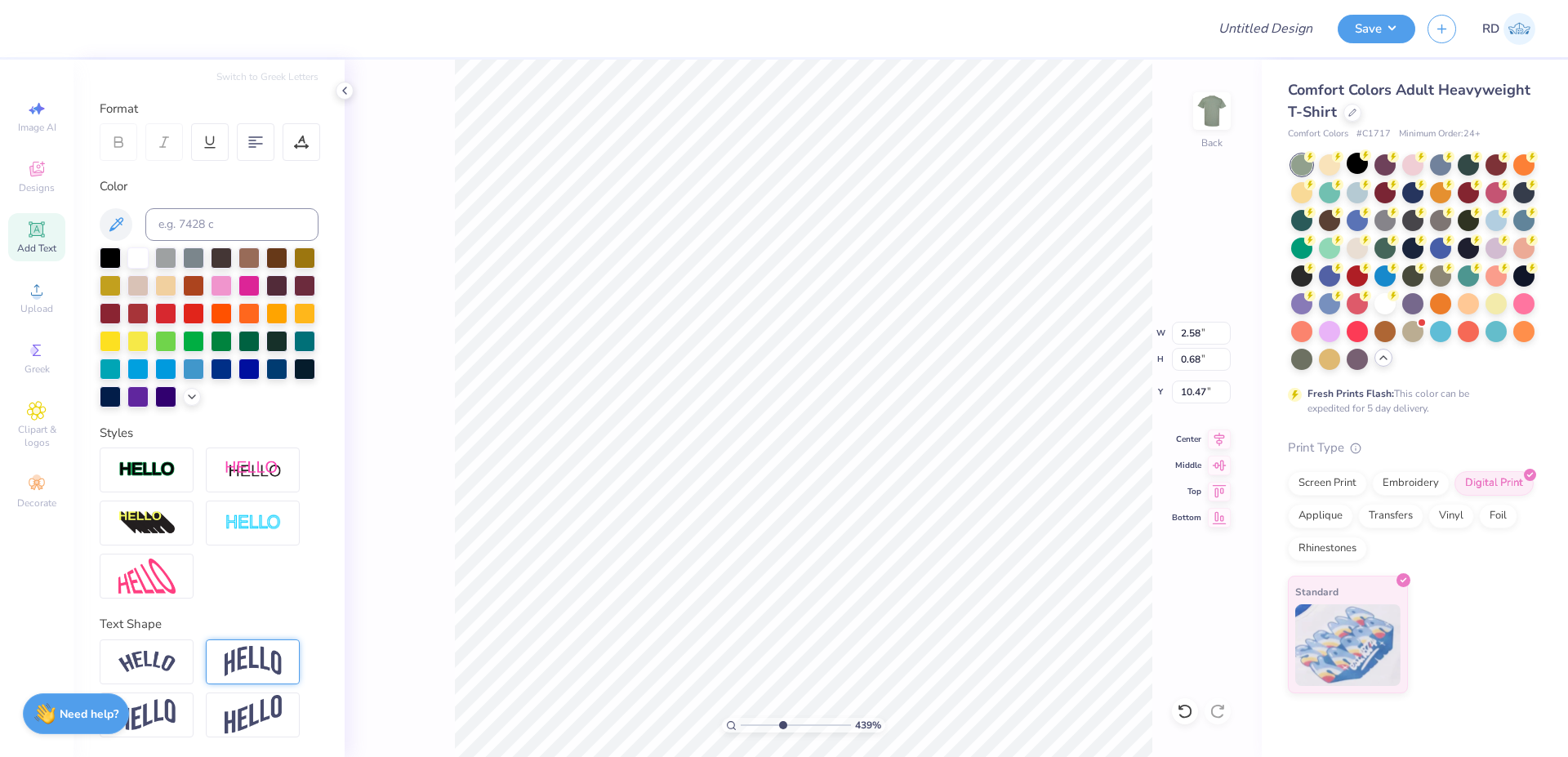
click at [238, 576] on img at bounding box center [253, 661] width 57 height 31
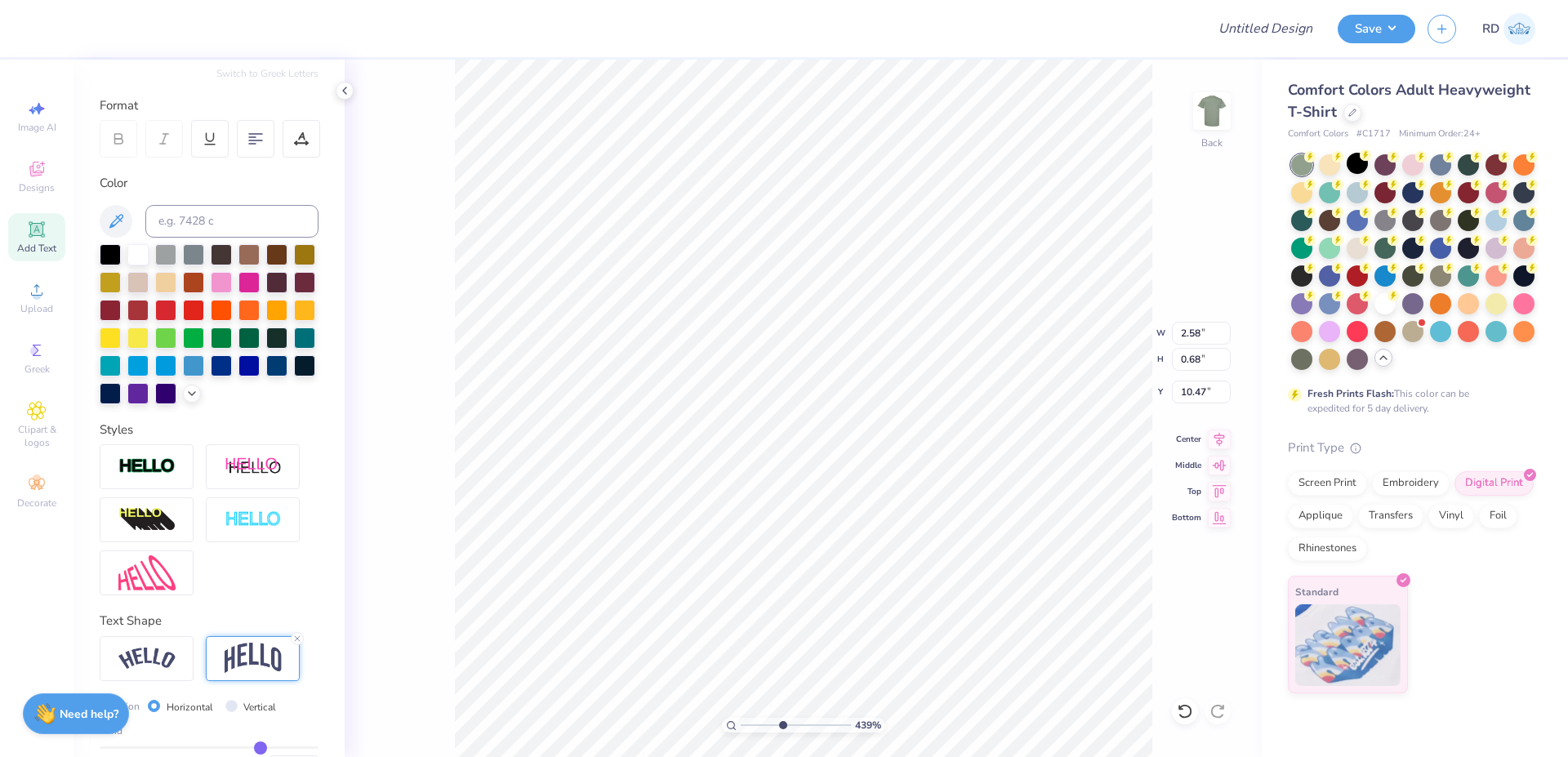
type input "1.17"
type input "10.22"
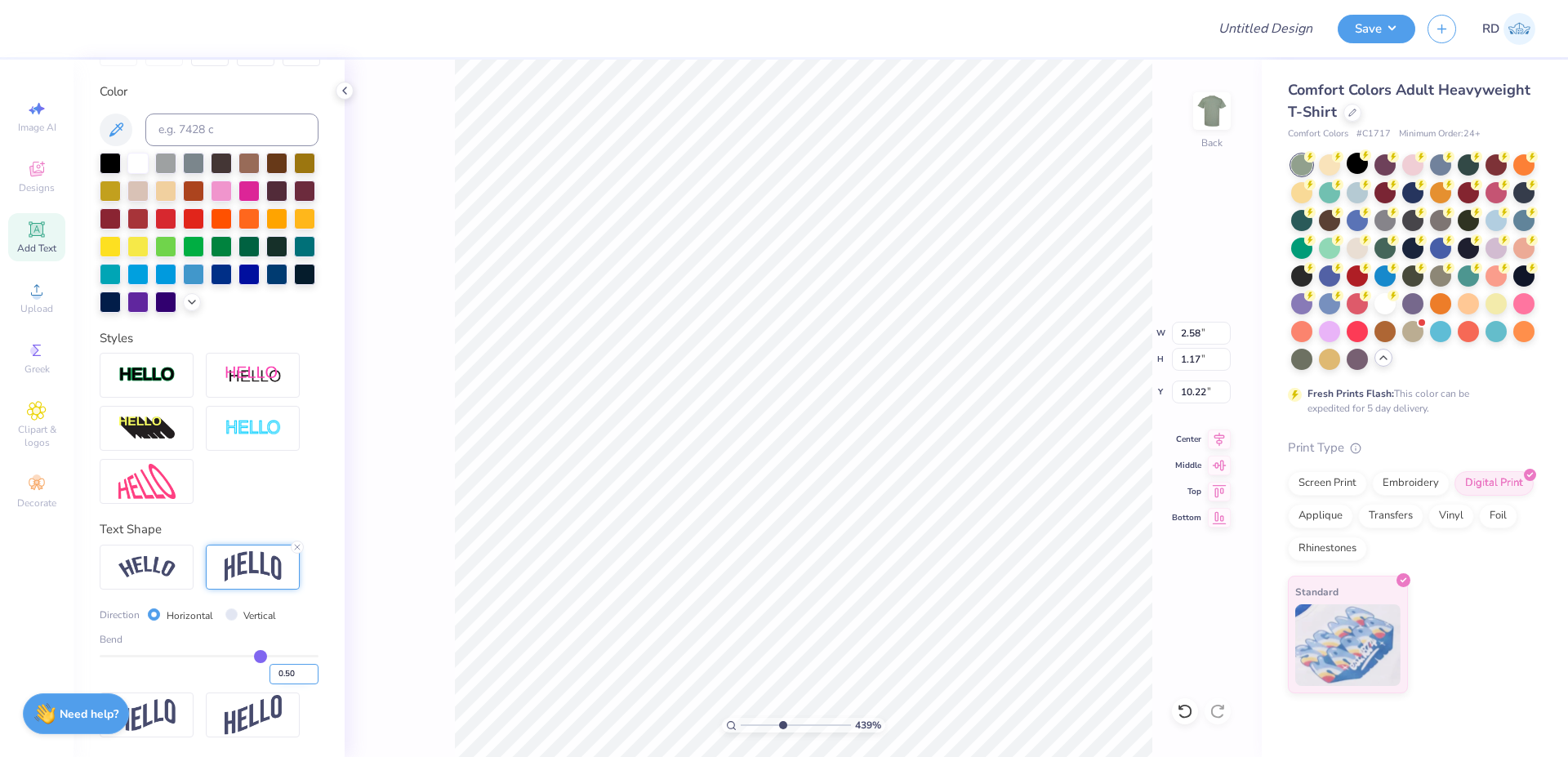
click at [286, 576] on input "0.50" at bounding box center [294, 674] width 49 height 20
type input ".25"
type input "0.25"
type input "0.91"
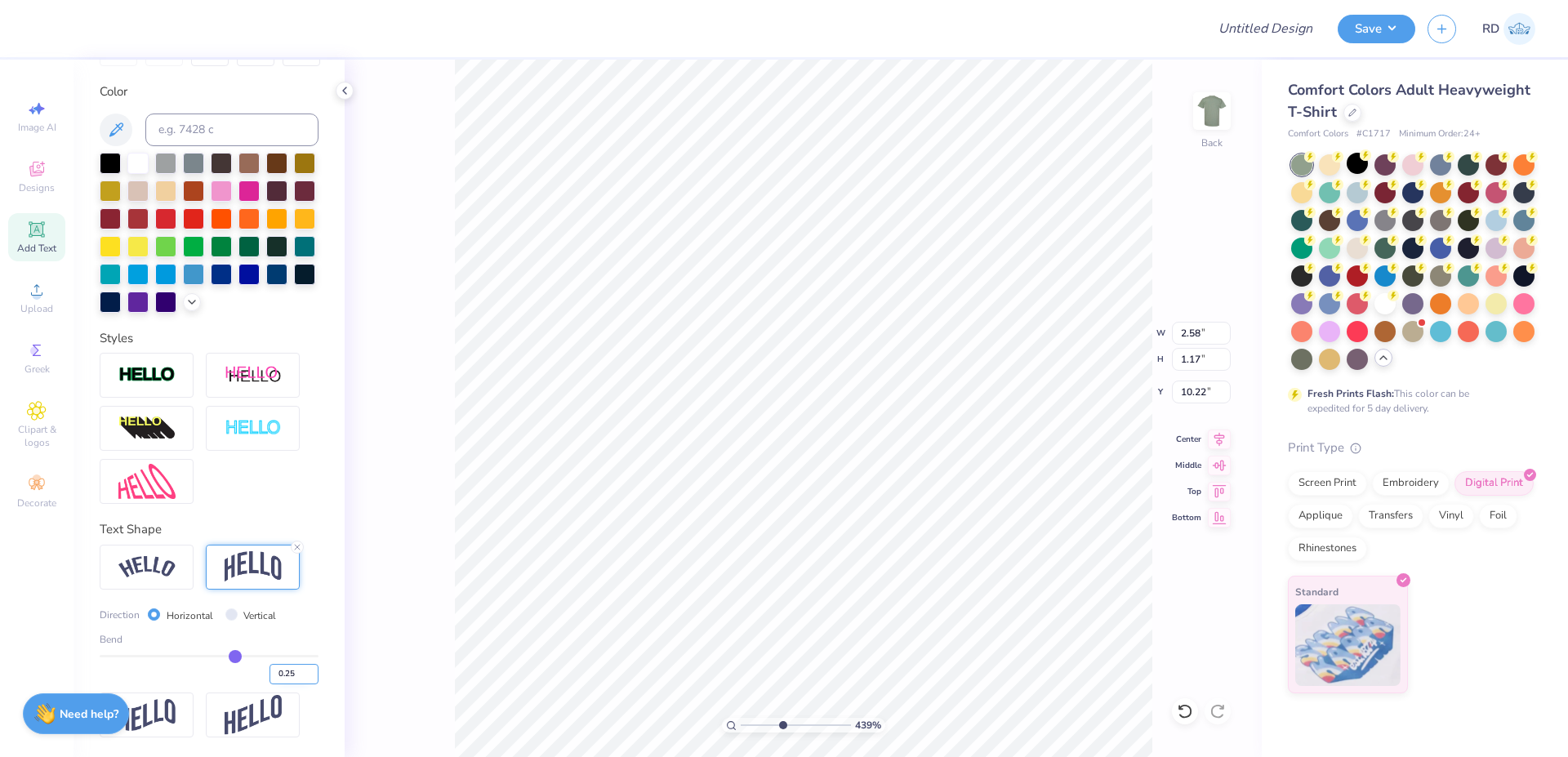
type input "10.36"
click at [273, 576] on input "0.25" at bounding box center [294, 674] width 49 height 20
type input "0.15"
type input "0.81"
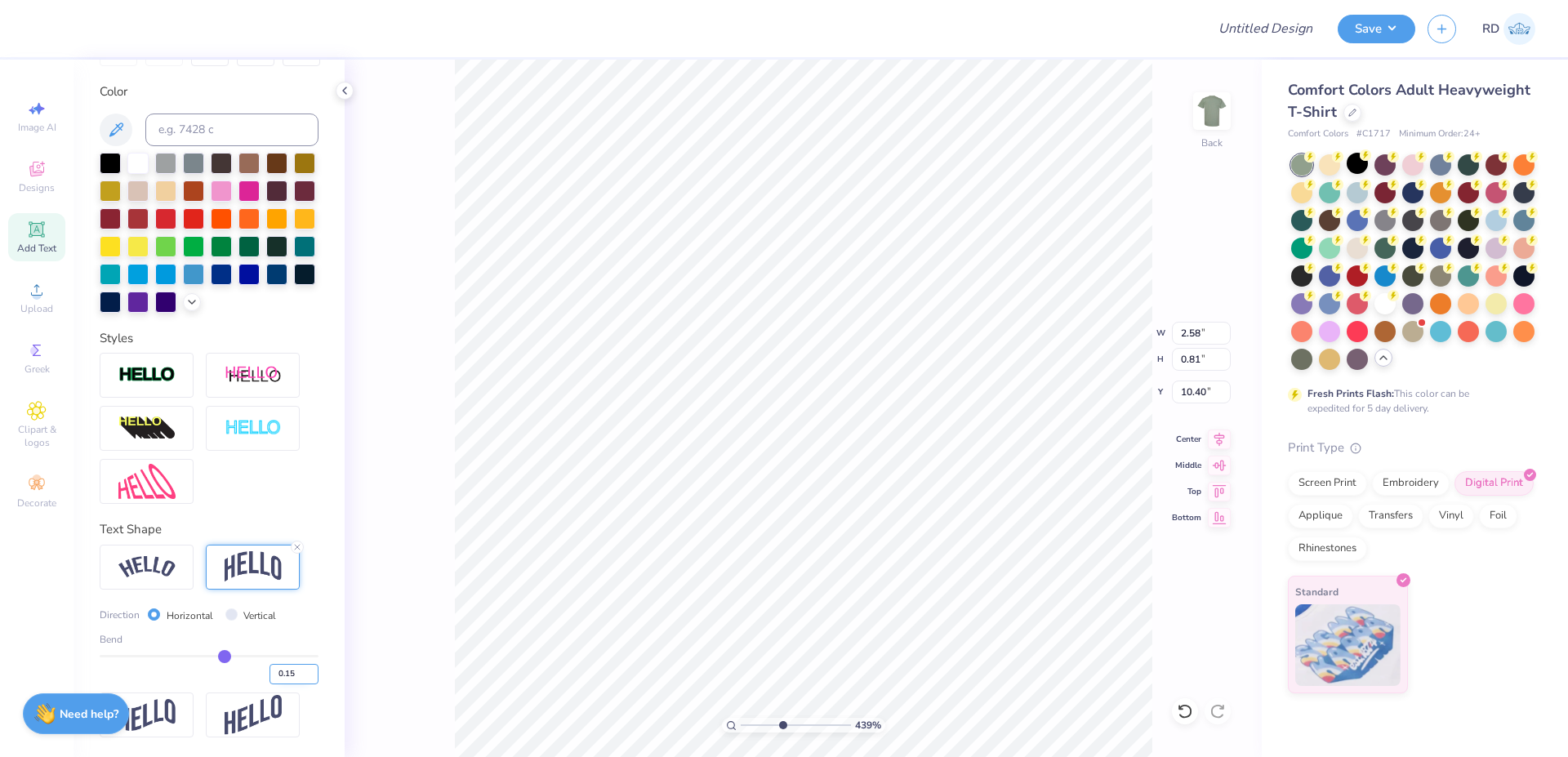
type input "10.35"
click at [278, 576] on input "0.15" at bounding box center [294, 674] width 49 height 20
type input "0.13"
type input "0.79"
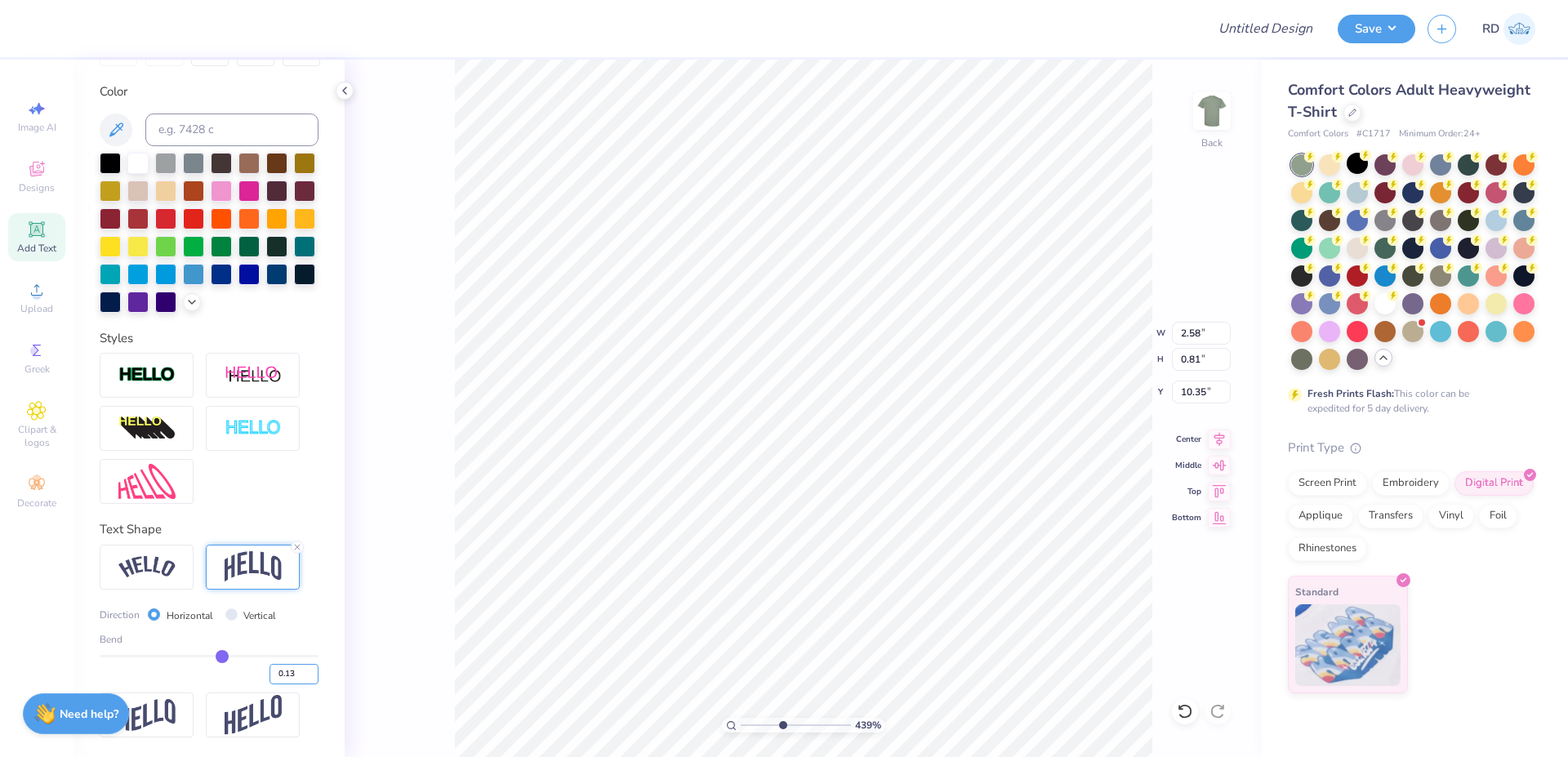
type input "10.36"
drag, startPoint x: 275, startPoint y: 676, endPoint x: 296, endPoint y: 676, distance: 21.0
click at [296, 576] on input "0.13" at bounding box center [294, 674] width 49 height 20
type input "0.12"
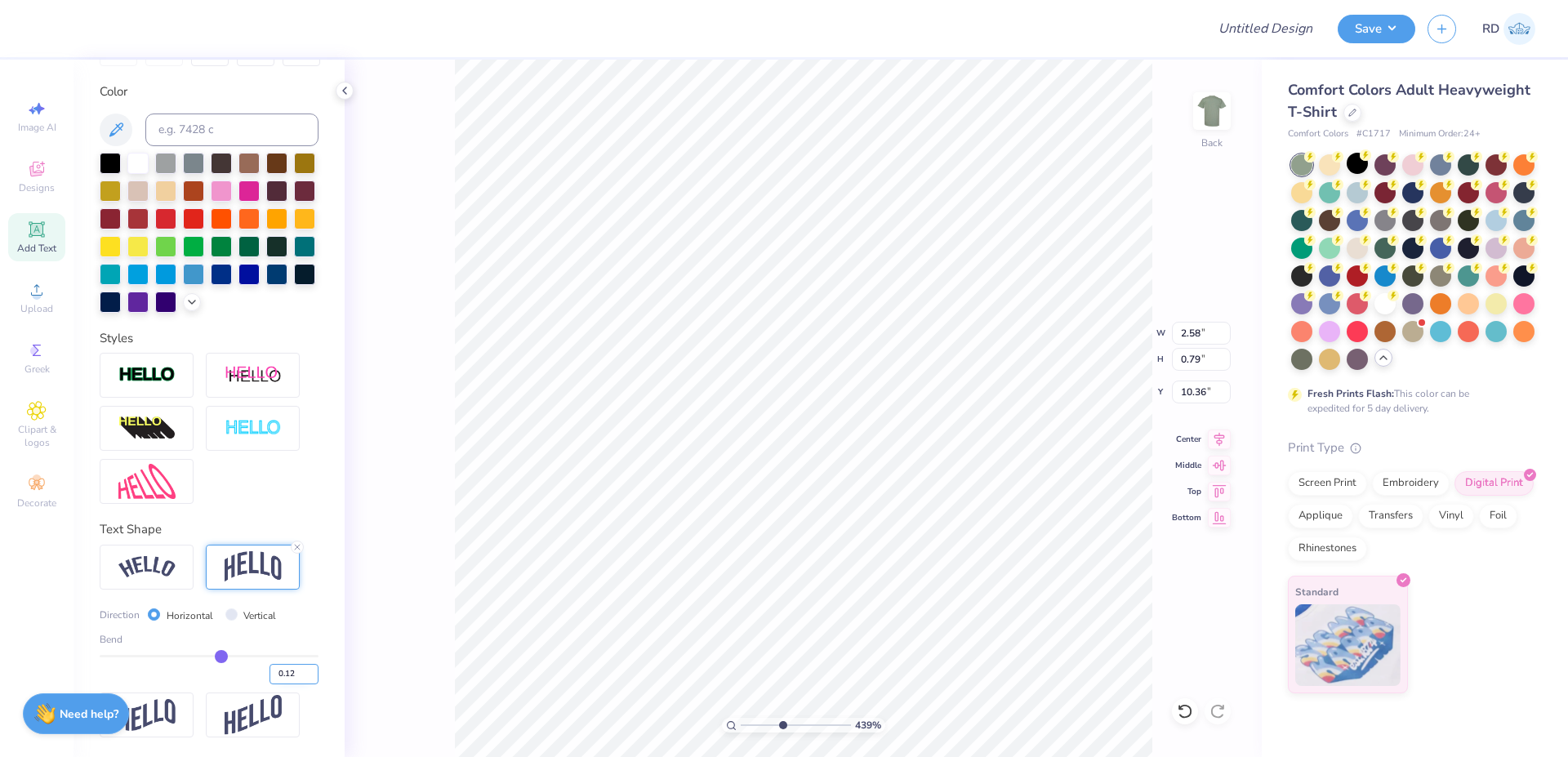
type input "0.78"
type input "10.37"
click at [942, 440] on icon at bounding box center [1220, 436] width 11 height 14
click at [845, 449] on li "Duplicate" at bounding box center [865, 450] width 129 height 32
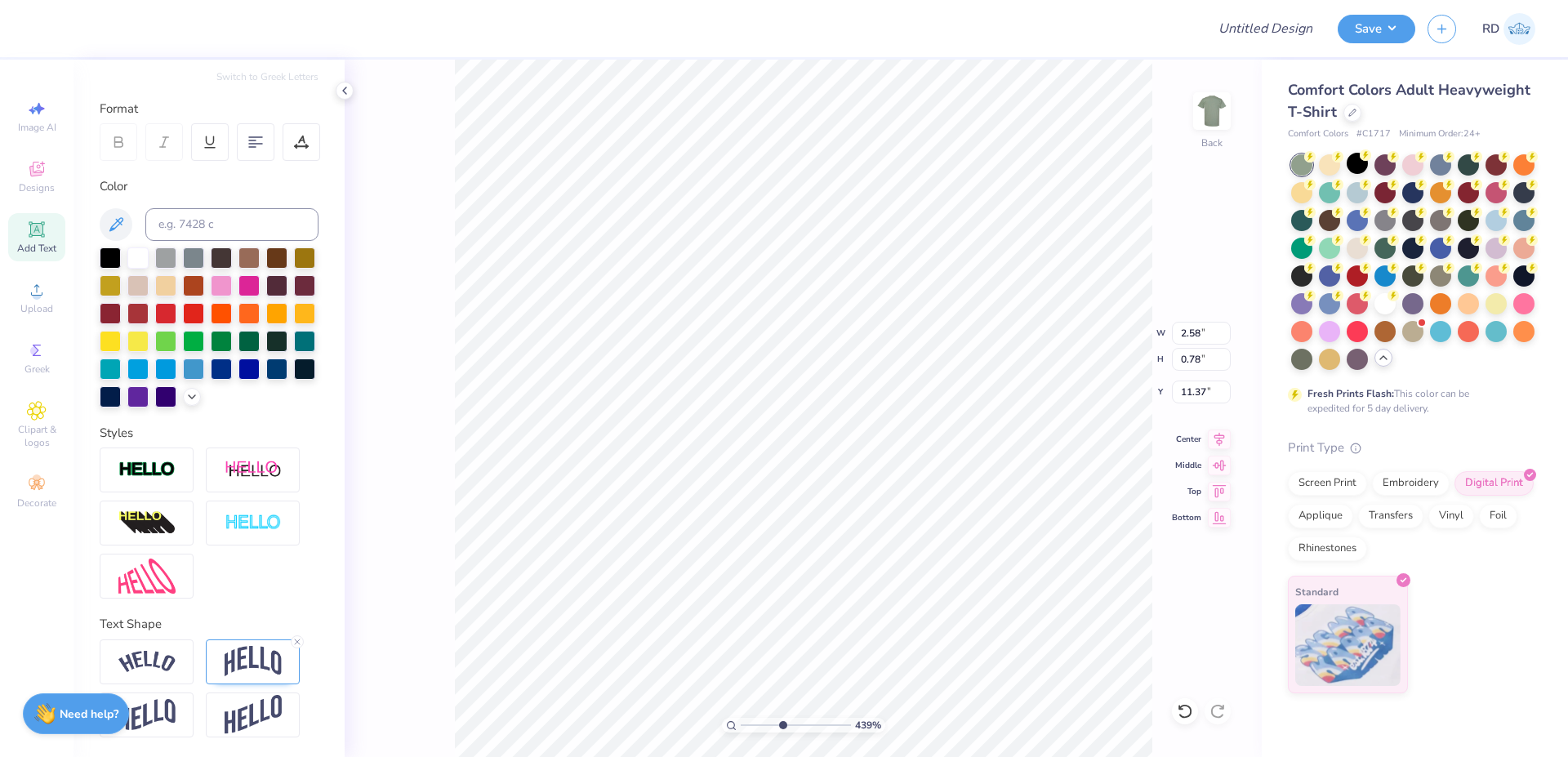
type input "11.90"
click at [300, 576] on icon at bounding box center [297, 641] width 10 height 10
type input "0.68"
type input "11.95"
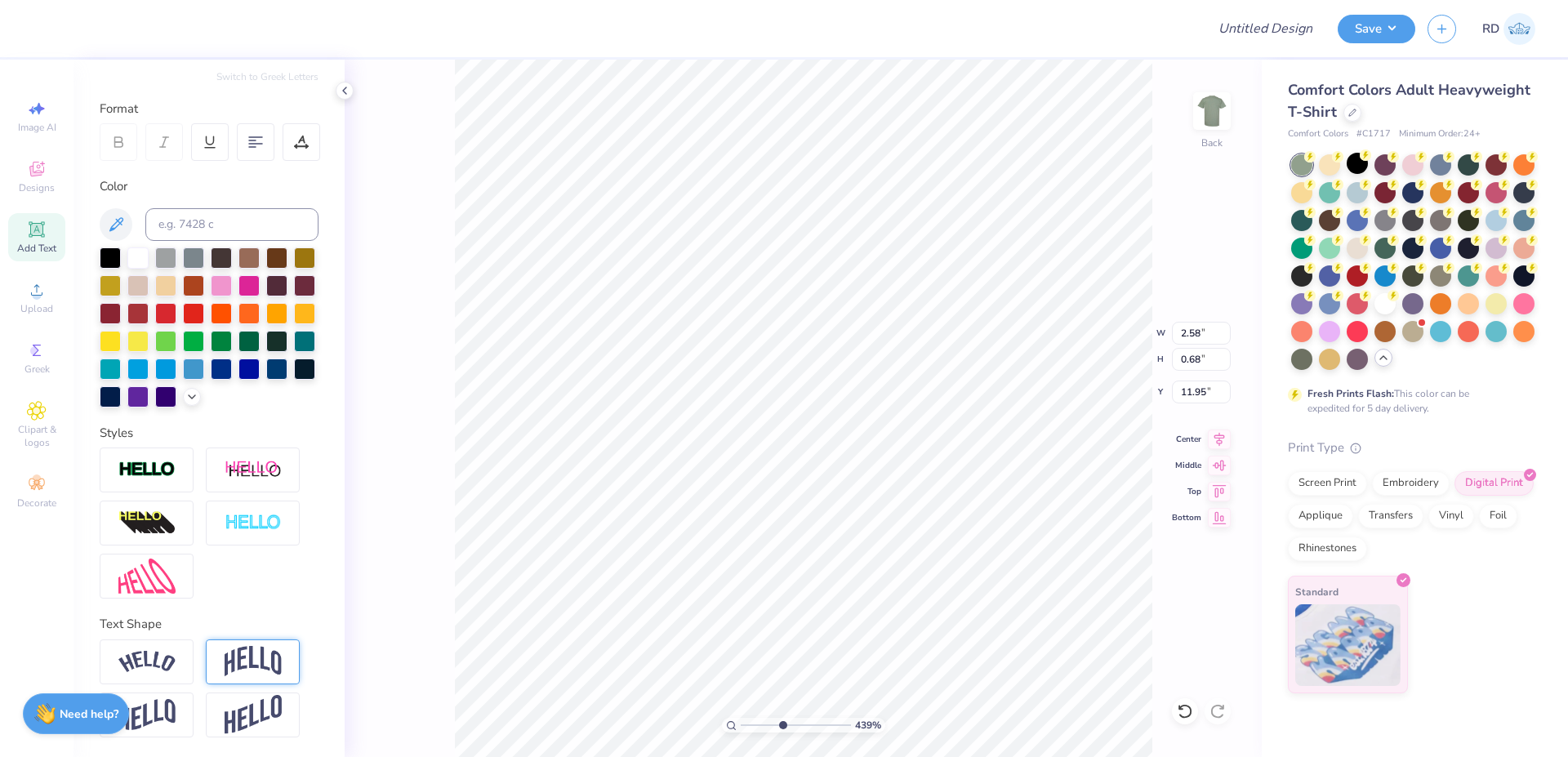
type textarea "2025"
type input "0.78"
type input "10.37"
type input "1.89"
type input "0.69"
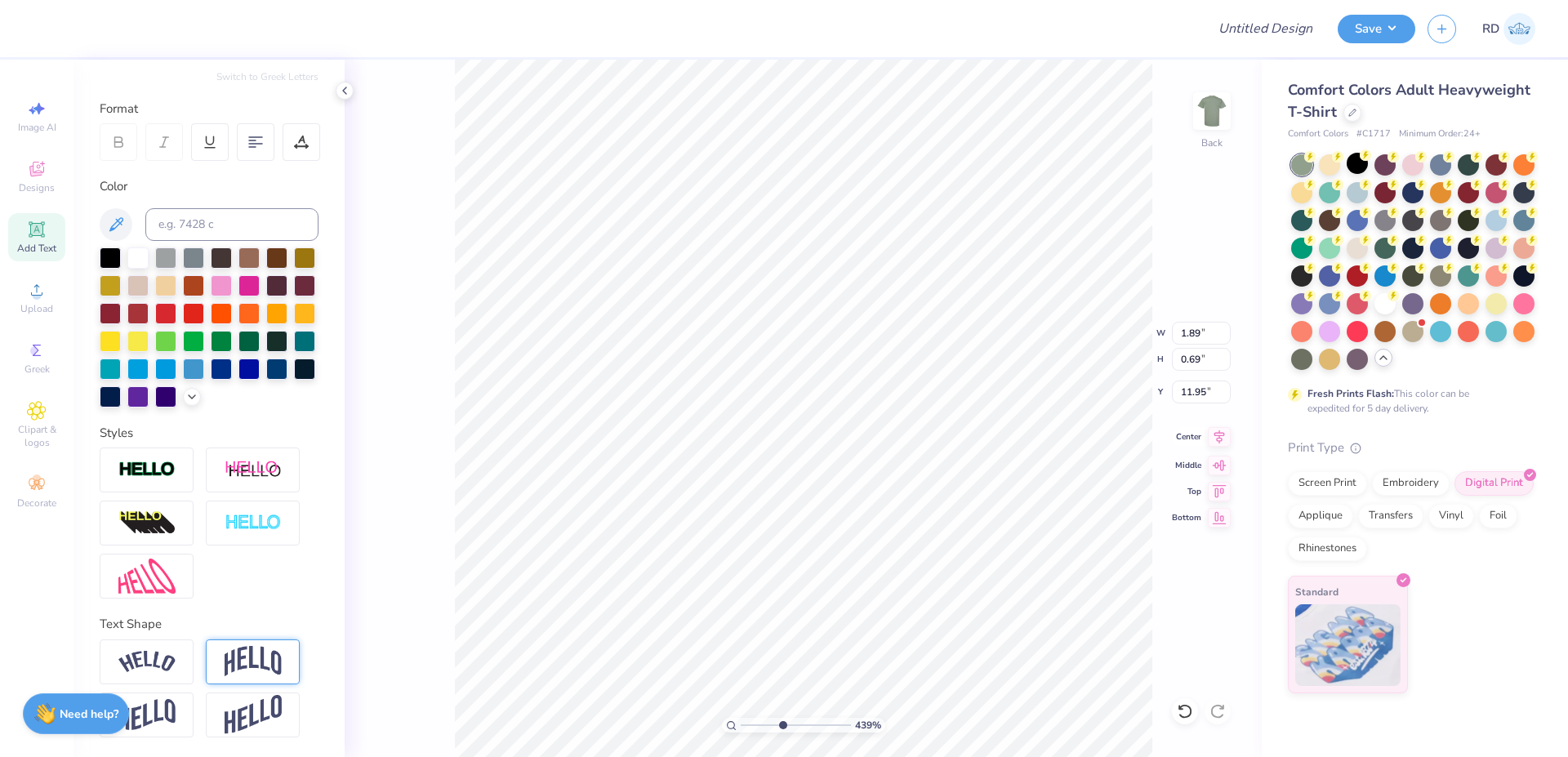
click at [942, 440] on icon at bounding box center [1219, 436] width 23 height 19
type input "11.36"
click at [793, 576] on input "range" at bounding box center [795, 725] width 110 height 15
click at [942, 441] on icon at bounding box center [1220, 436] width 11 height 14
click at [942, 436] on icon at bounding box center [1220, 436] width 11 height 14
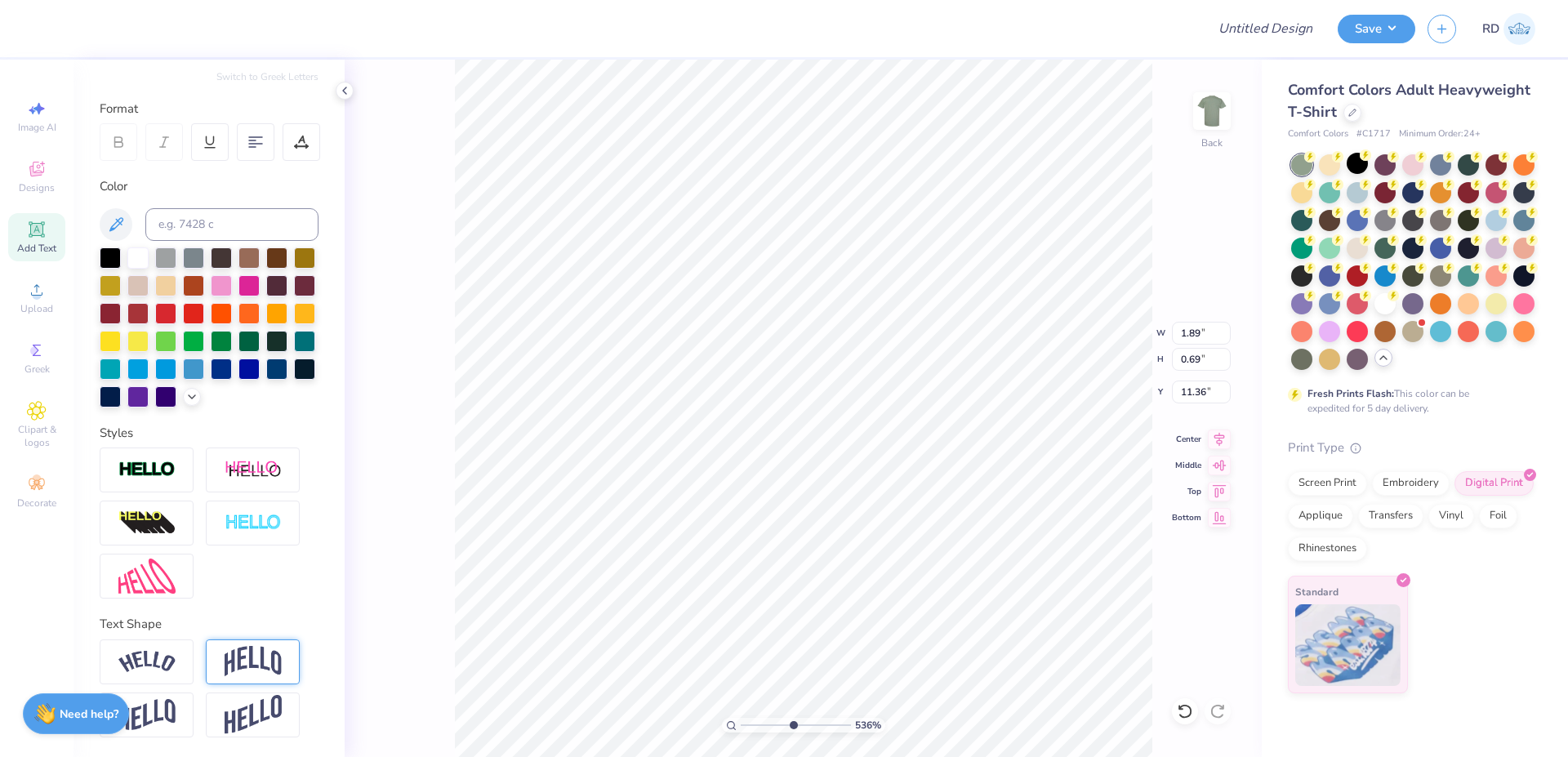
click at [751, 576] on input "range" at bounding box center [795, 725] width 110 height 15
type input "1.48"
click at [750, 576] on input "range" at bounding box center [795, 725] width 110 height 15
type input "11.41"
click at [942, 340] on input "10.00" at bounding box center [1201, 333] width 58 height 23
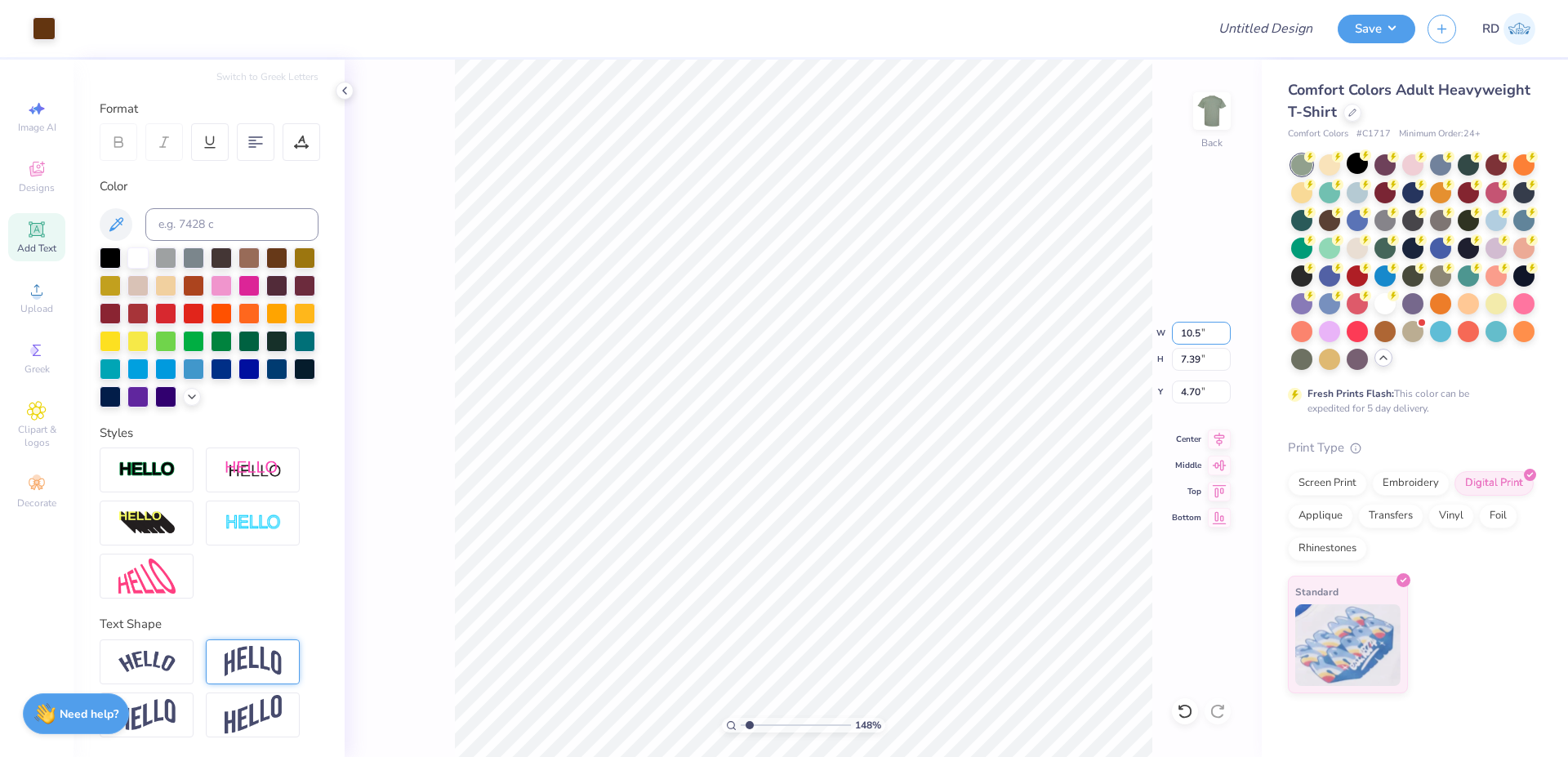
type input "10.50"
type input "7.76"
type input "4.52"
click at [942, 406] on div "148 % Back W 10.50 10.50 " H 7.76 7.76 " Y 4.52 4.52 " Center Middle Top Bottom" at bounding box center [804, 408] width 918 height 698
click at [942, 390] on div "148 % Back W 10.50 10.50 " H 7.76 7.76 " Y 4.52 4.52 " Center Middle Top Bottom" at bounding box center [804, 408] width 918 height 698
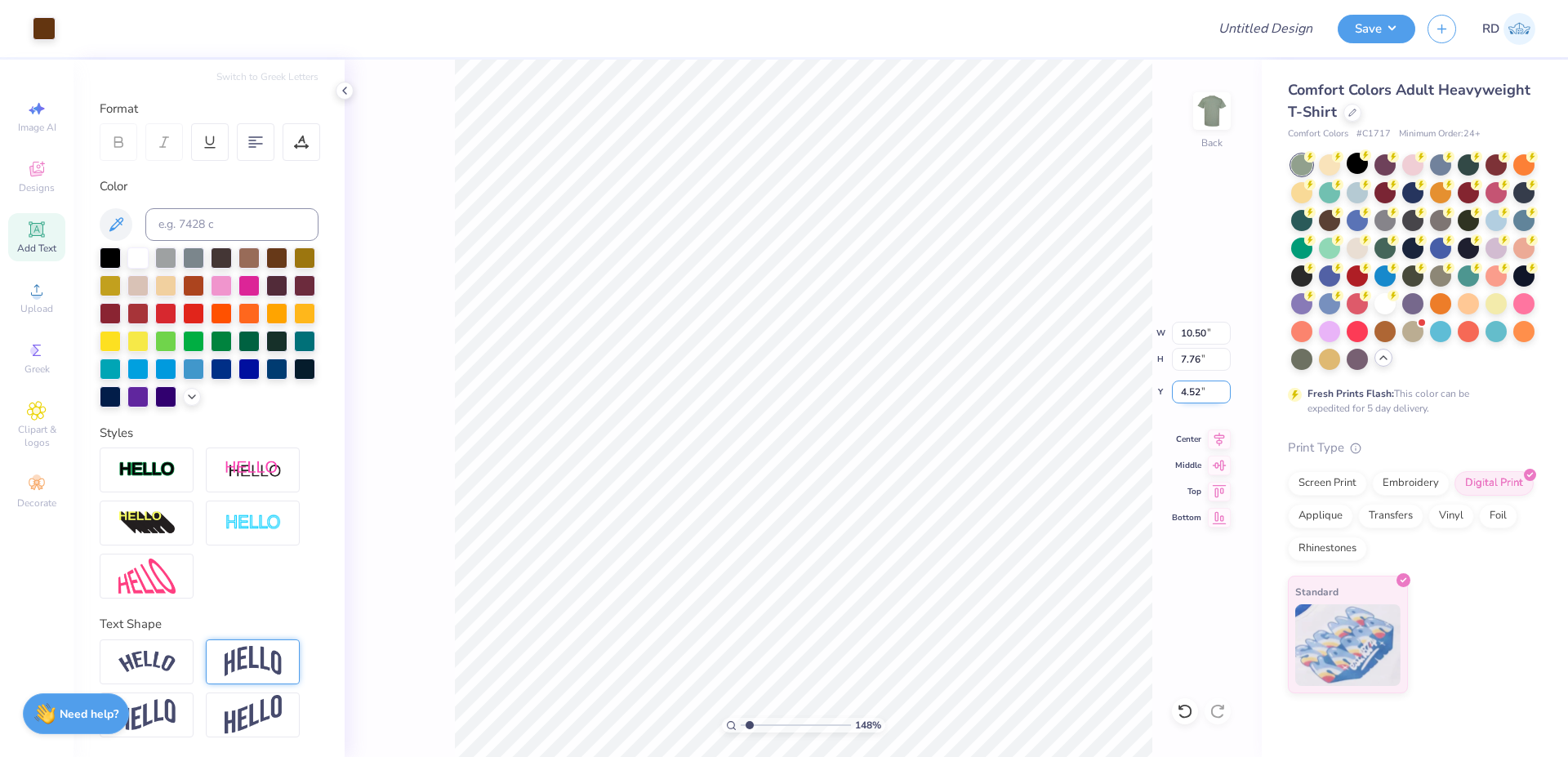
click at [942, 389] on input "4.52" at bounding box center [1201, 391] width 58 height 23
type input "3.00"
click at [942, 433] on icon at bounding box center [1220, 436] width 11 height 14
click at [39, 299] on circle at bounding box center [36, 296] width 9 height 9
click at [27, 293] on icon at bounding box center [36, 289] width 19 height 19
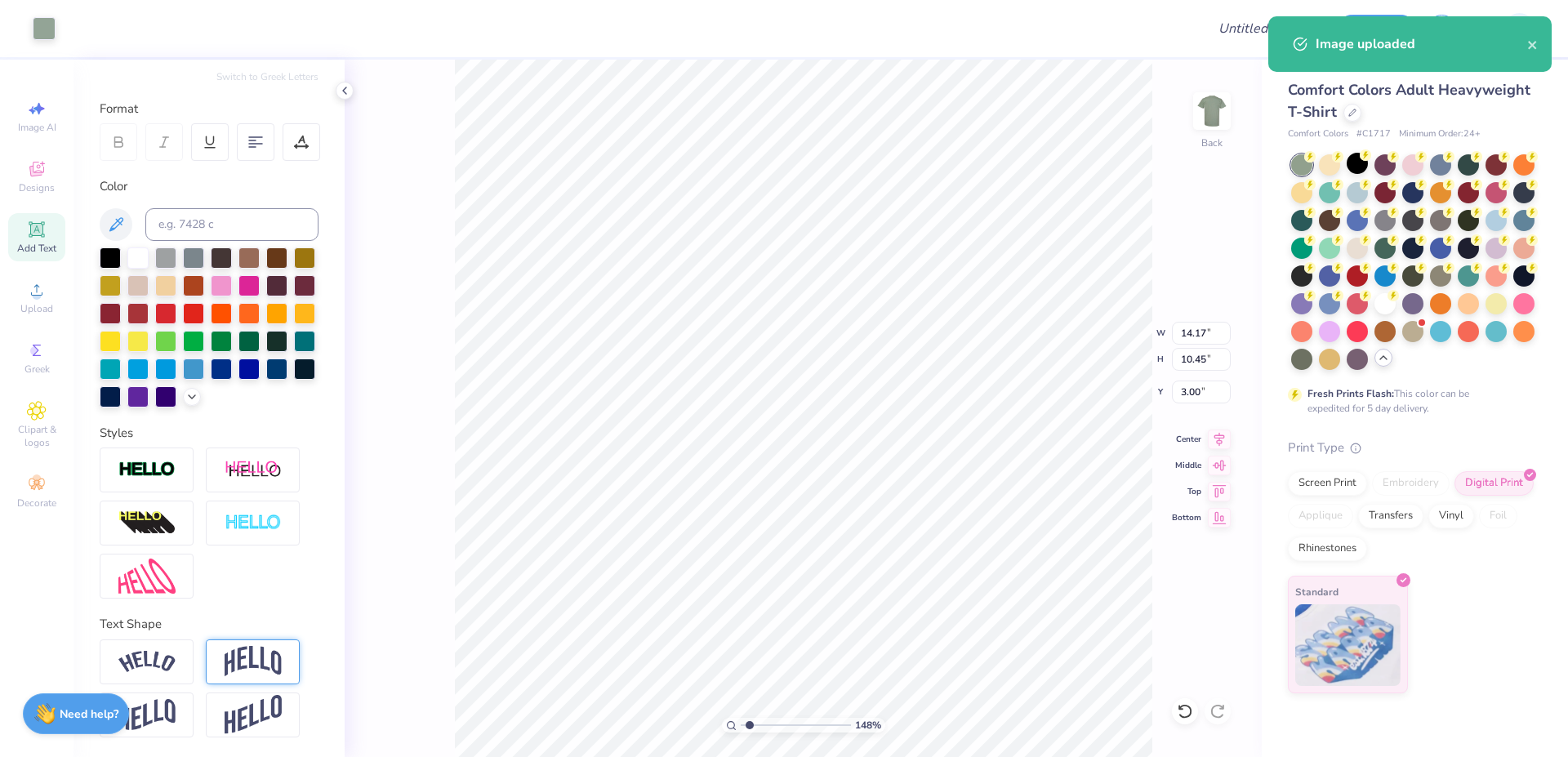
type input "14.17"
type input "10.45"
type input "7.28"
click at [942, 334] on input "14.17" at bounding box center [1201, 333] width 58 height 23
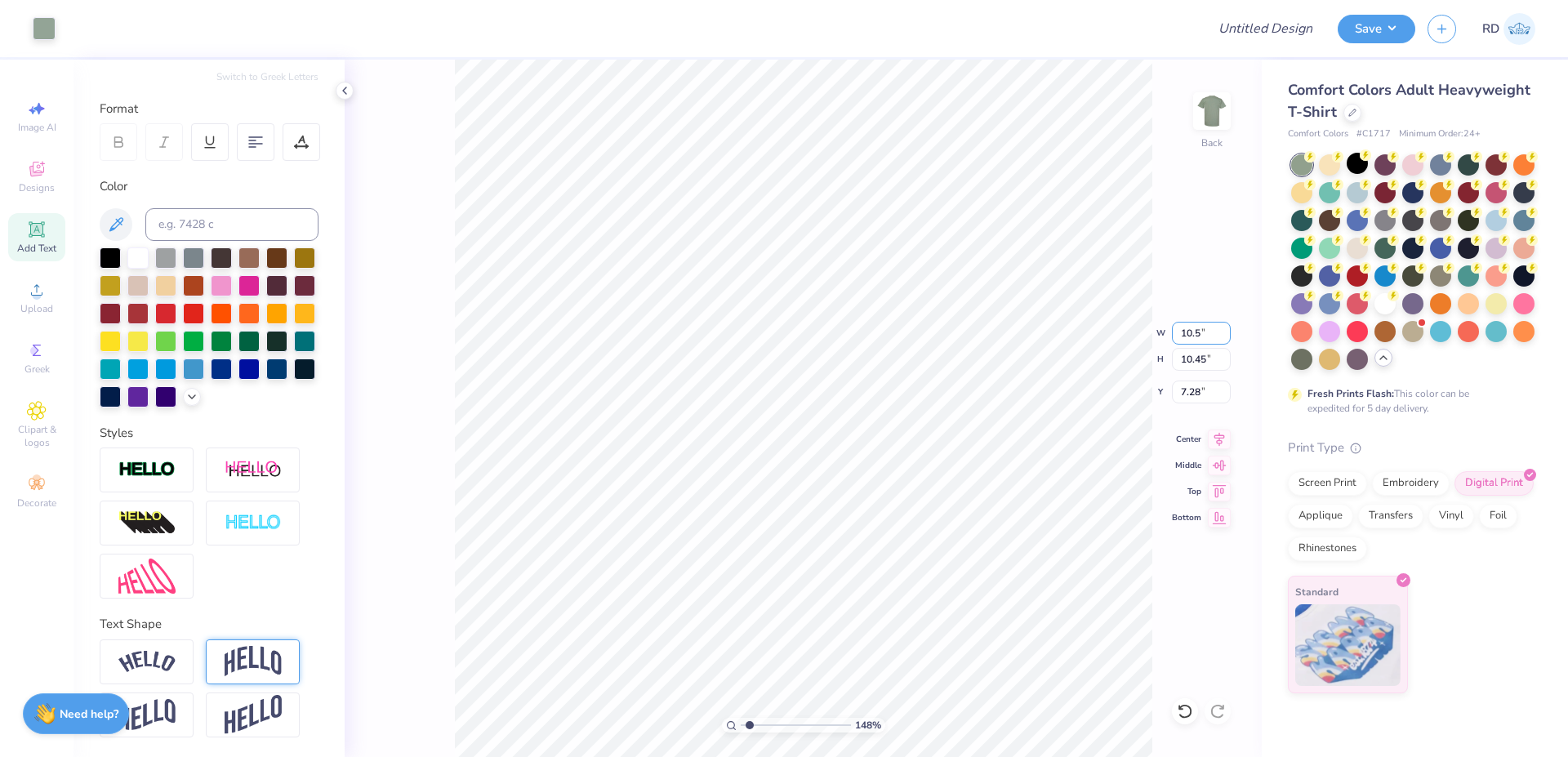
type input "10.50"
type input "7.74"
click at [942, 387] on input "8.63" at bounding box center [1201, 391] width 58 height 23
type input "3.00"
click at [942, 436] on icon at bounding box center [1220, 436] width 11 height 14
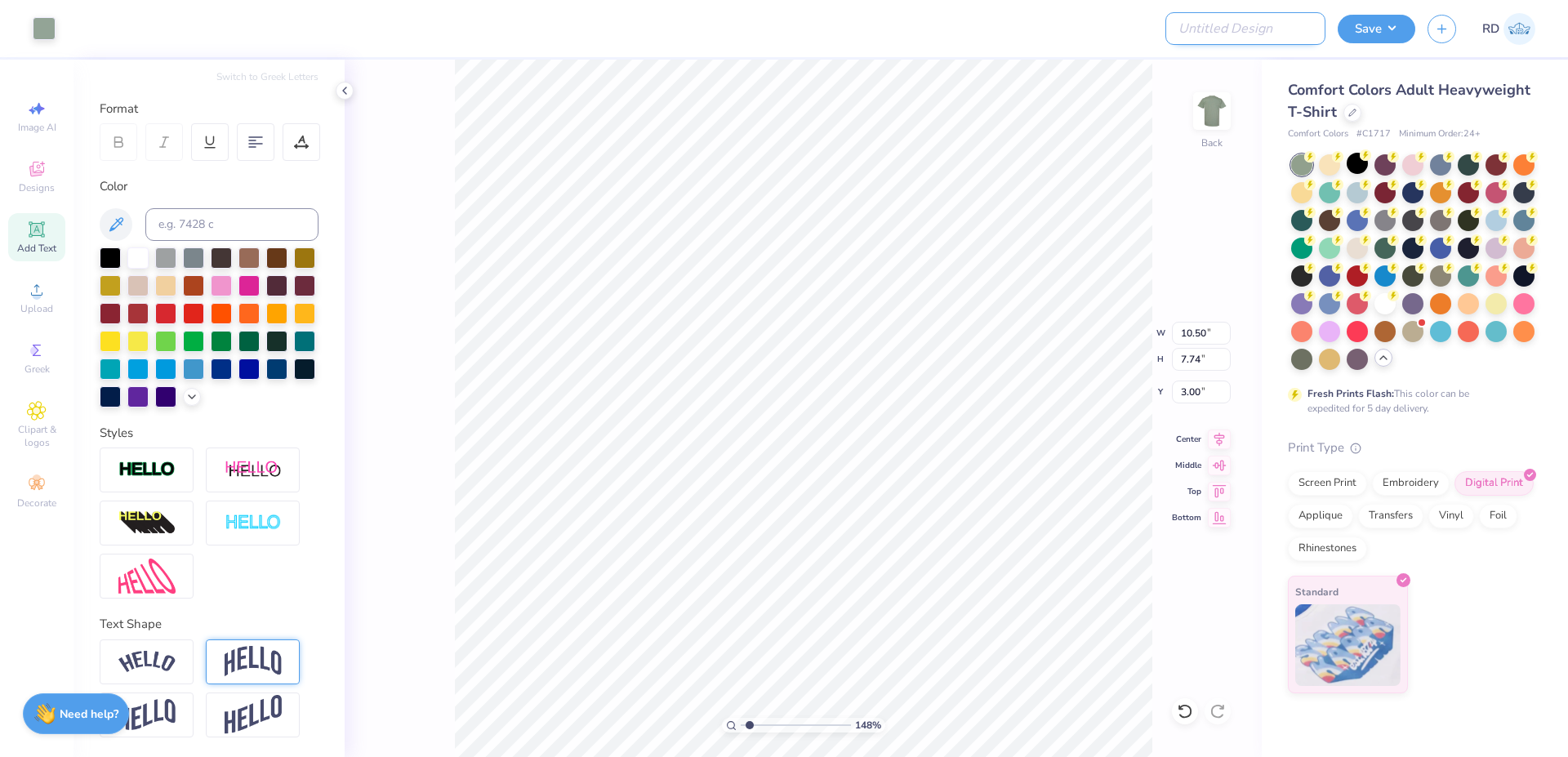
click at [942, 27] on input "Design Title" at bounding box center [1246, 28] width 161 height 33
paste input "FPS239473"
type input "FPS239473"
click at [942, 29] on button "Save" at bounding box center [1376, 26] width 78 height 28
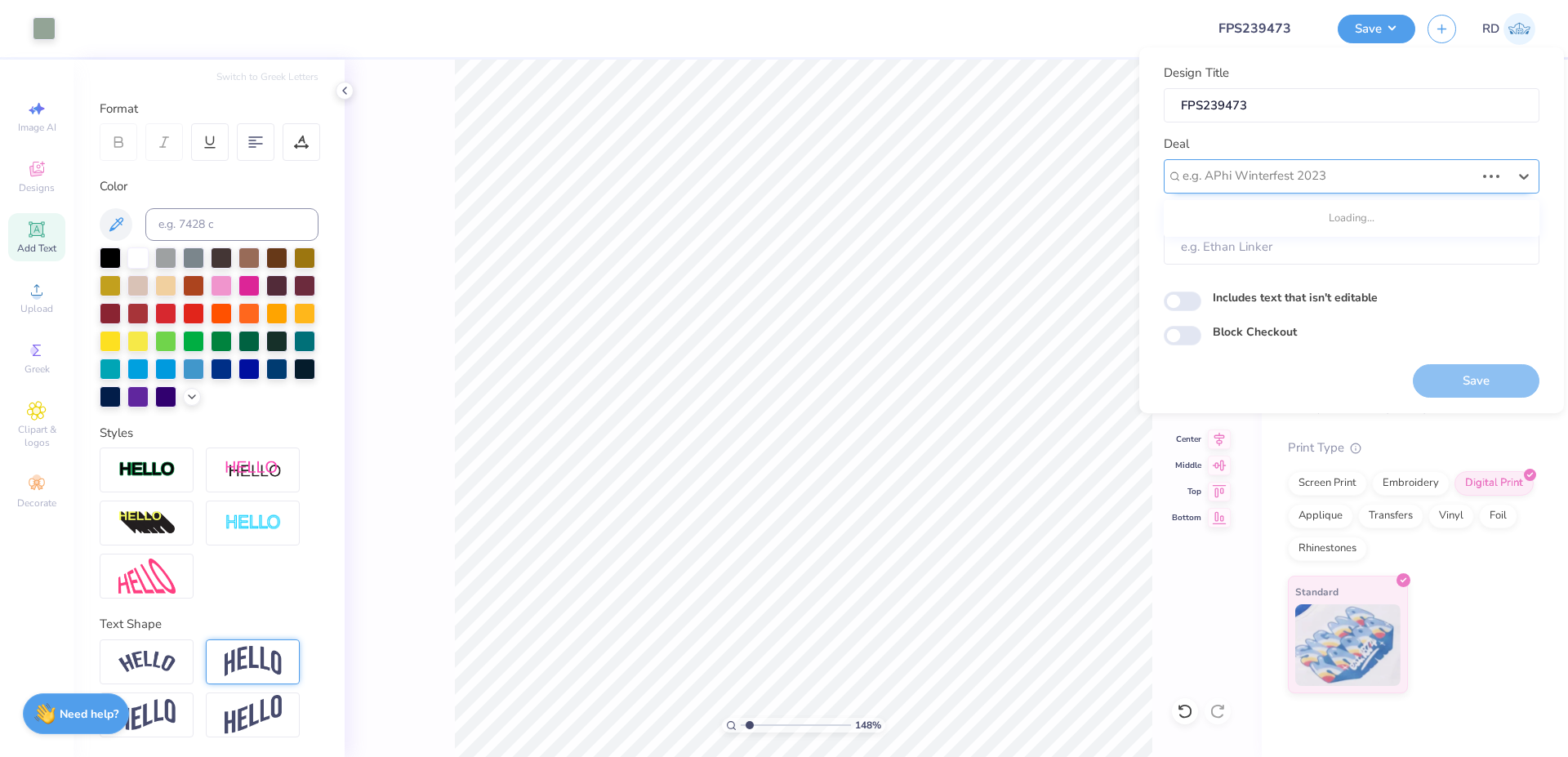
click at [942, 176] on div at bounding box center [1329, 176] width 293 height 22
click at [942, 213] on div "Design Tool Gallery" at bounding box center [1352, 221] width 363 height 27
type input "gallery"
type input "Design Tool Gallery User"
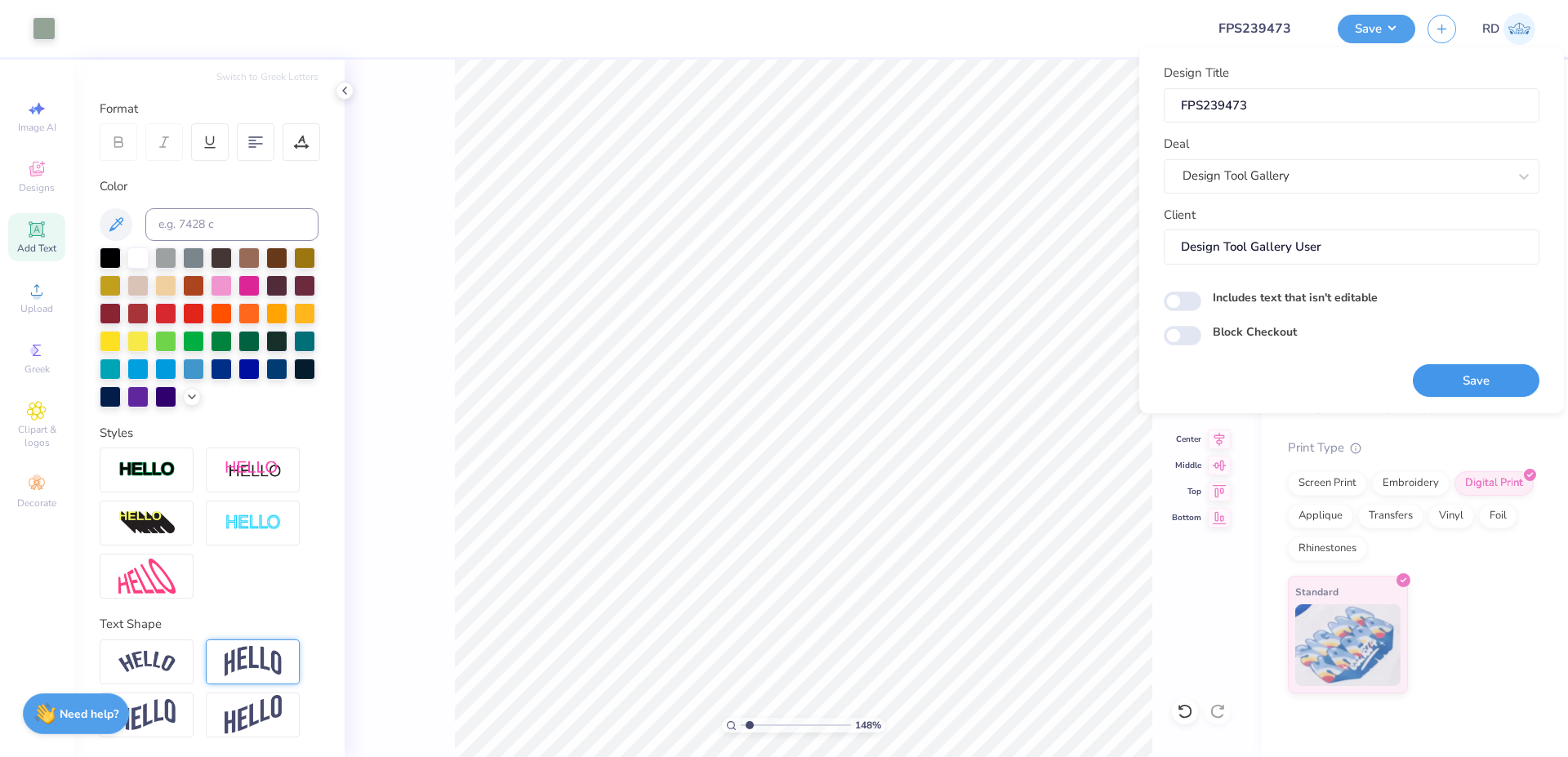
click at [942, 378] on button "Save" at bounding box center [1476, 380] width 127 height 34
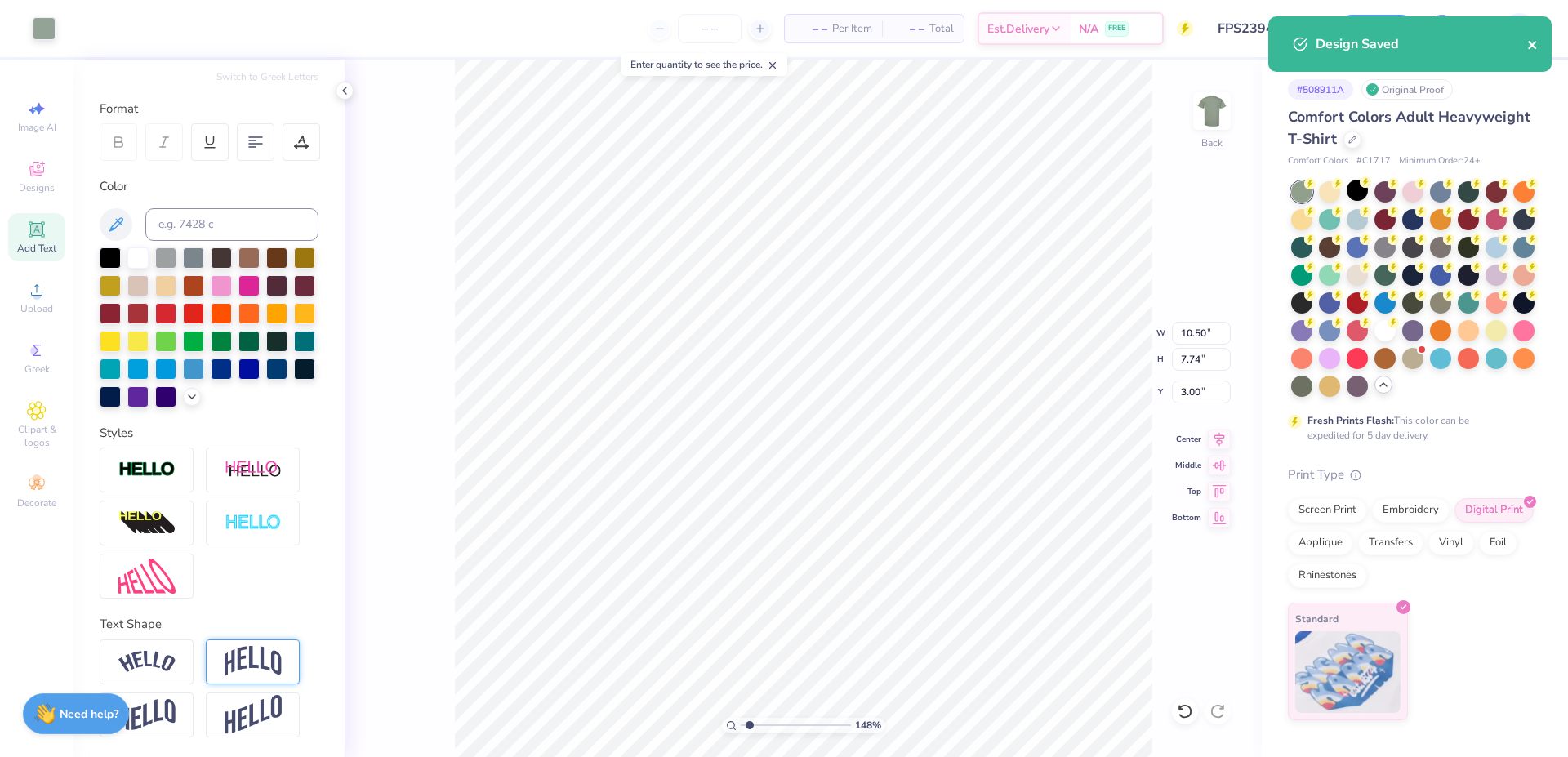
click at [942, 46] on div "Design Saved" at bounding box center [1410, 44] width 284 height 56
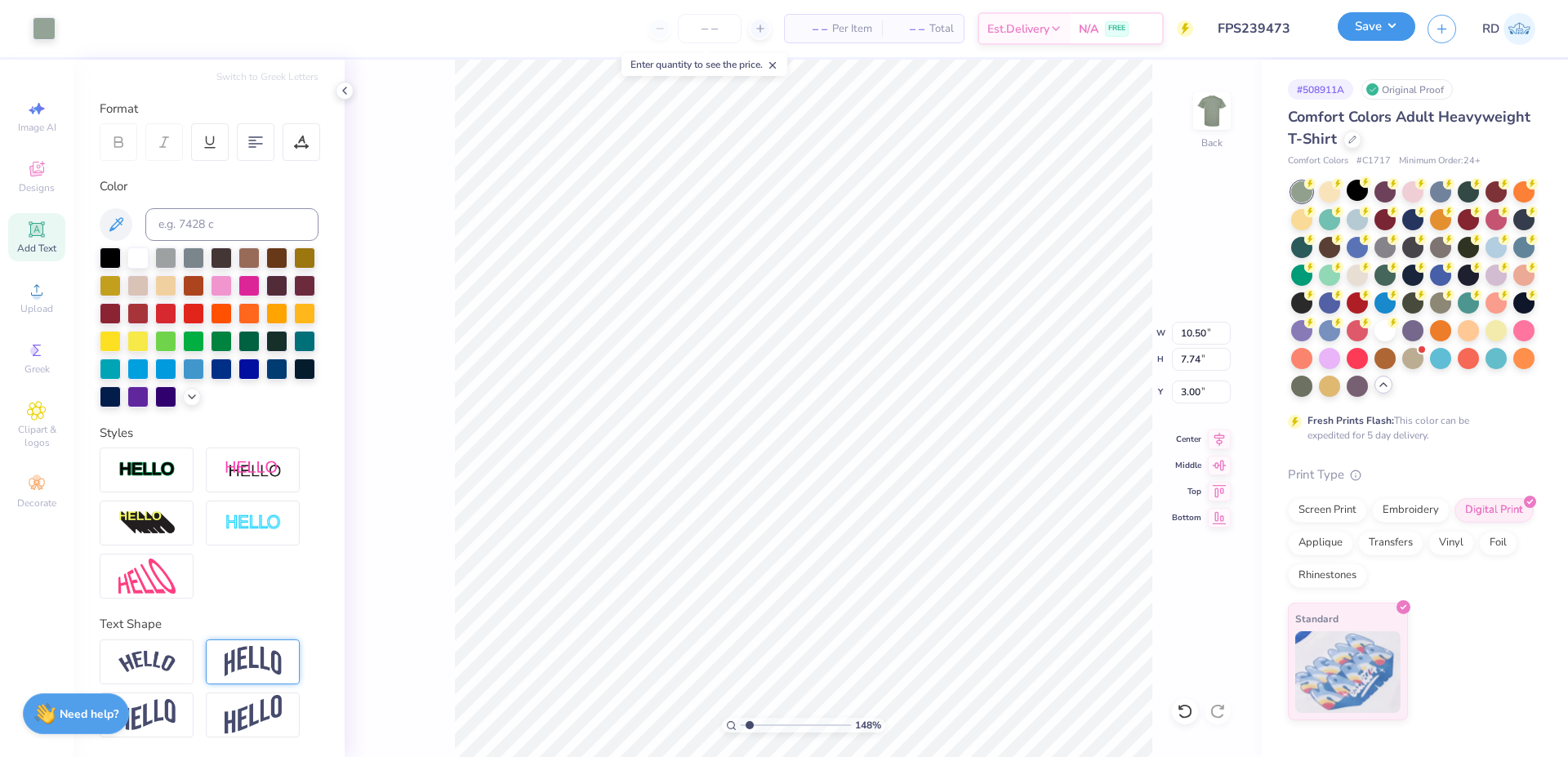
click at [942, 32] on button "Save" at bounding box center [1376, 26] width 78 height 28
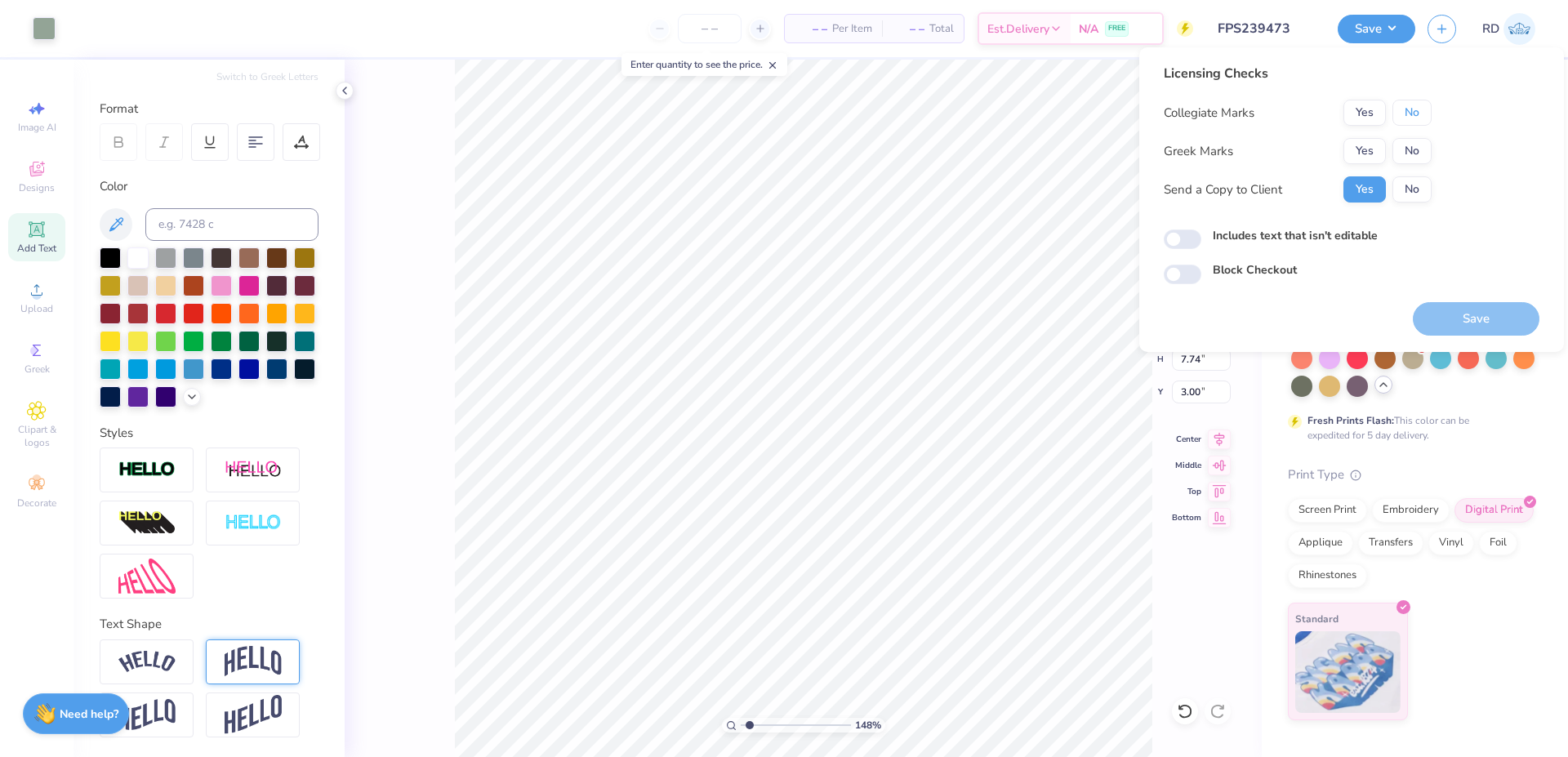
drag, startPoint x: 1428, startPoint y: 109, endPoint x: 1382, endPoint y: 132, distance: 51.4
click at [942, 109] on button "No" at bounding box center [1412, 112] width 39 height 26
click at [942, 138] on button "Yes" at bounding box center [1365, 150] width 43 height 26
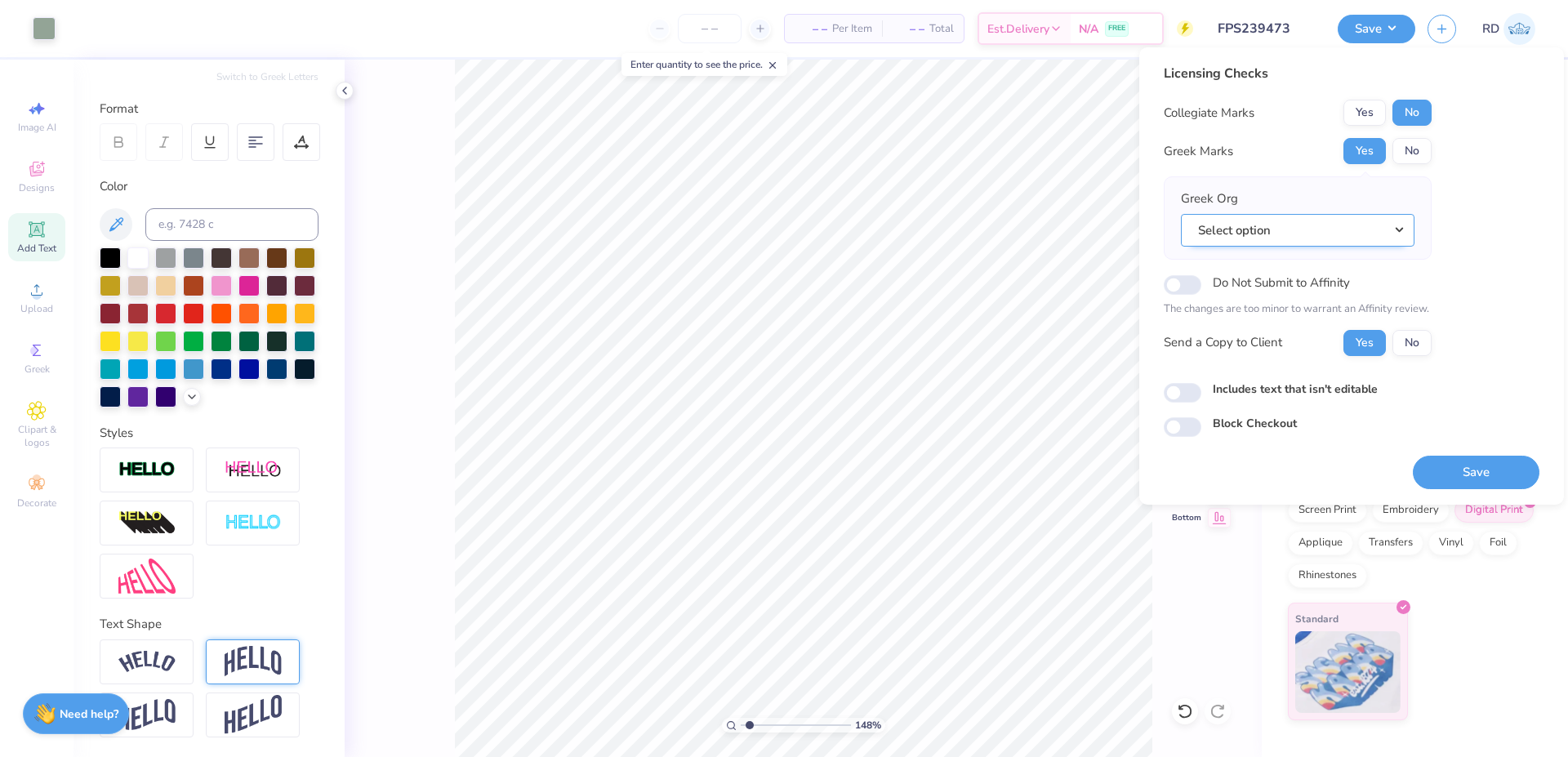
click at [942, 231] on button "Select option" at bounding box center [1298, 231] width 234 height 34
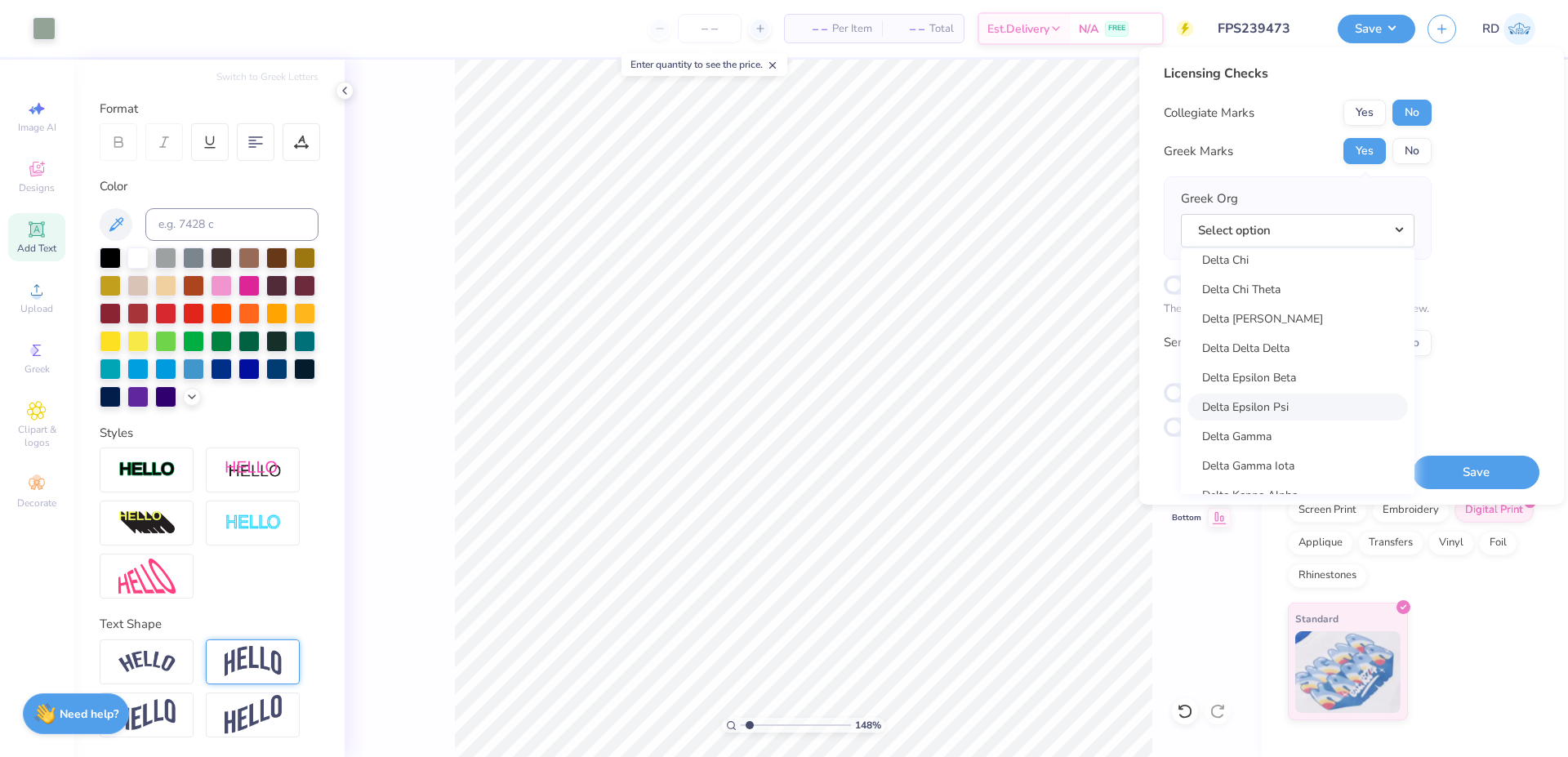
scroll to position [3583, 0]
click at [942, 315] on link "Delta Chi" at bounding box center [1298, 303] width 221 height 27
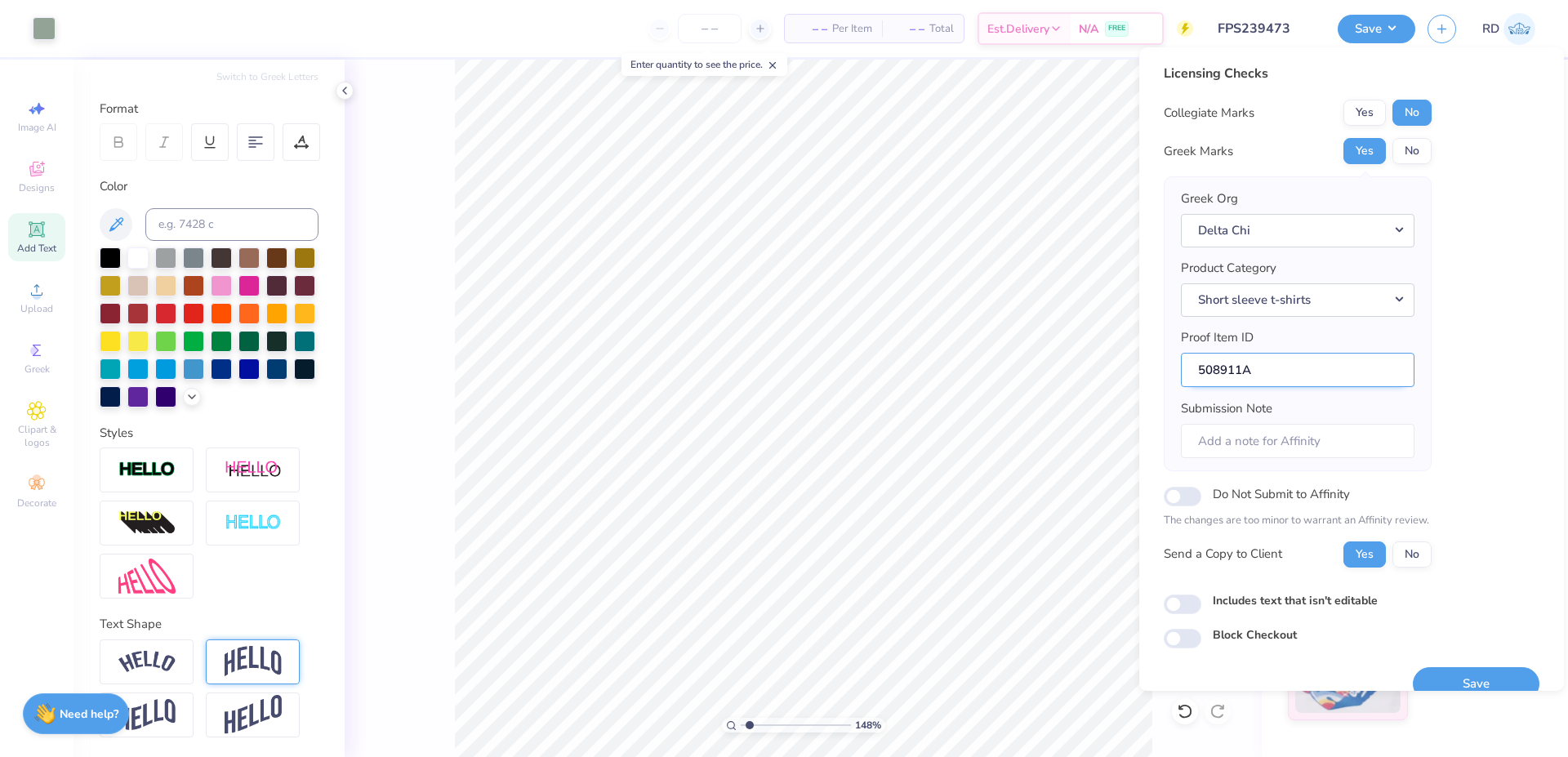
drag, startPoint x: 1245, startPoint y: 367, endPoint x: 1147, endPoint y: 369, distance: 98.0
click at [942, 369] on input "508911A" at bounding box center [1298, 370] width 234 height 36
drag, startPoint x: 1443, startPoint y: 678, endPoint x: 1219, endPoint y: 505, distance: 283.0
click at [942, 576] on button "Save" at bounding box center [1476, 684] width 127 height 34
